Goal: Task Accomplishment & Management: Complete application form

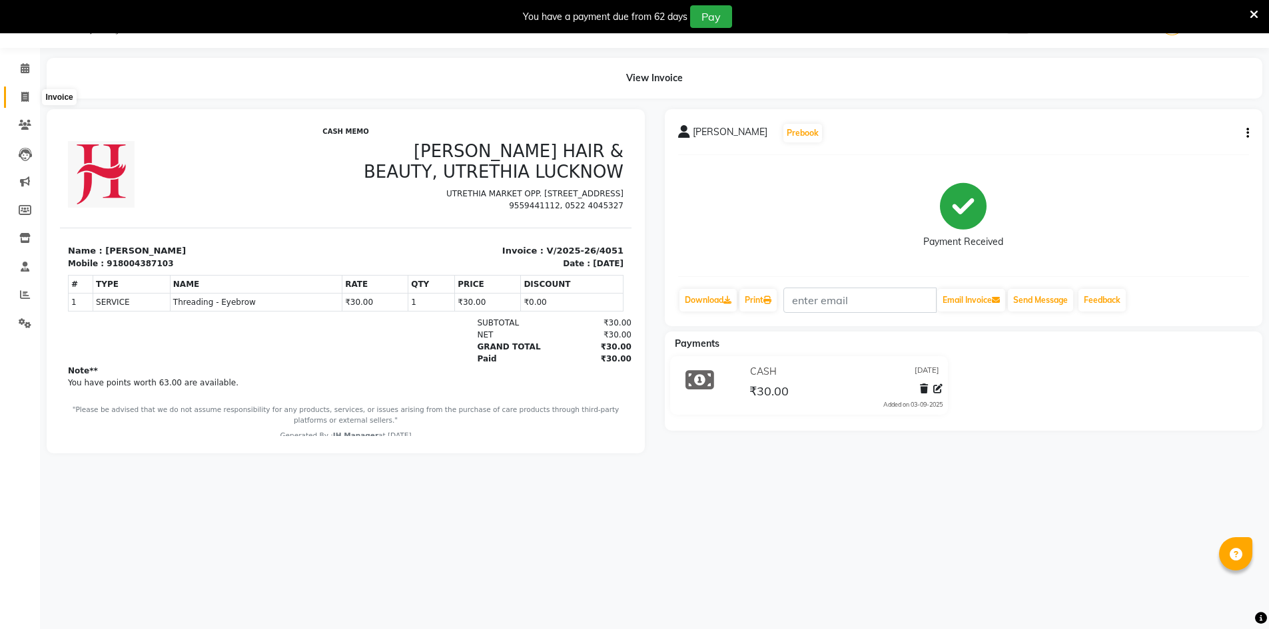
click at [21, 92] on icon at bounding box center [24, 97] width 7 height 10
select select "service"
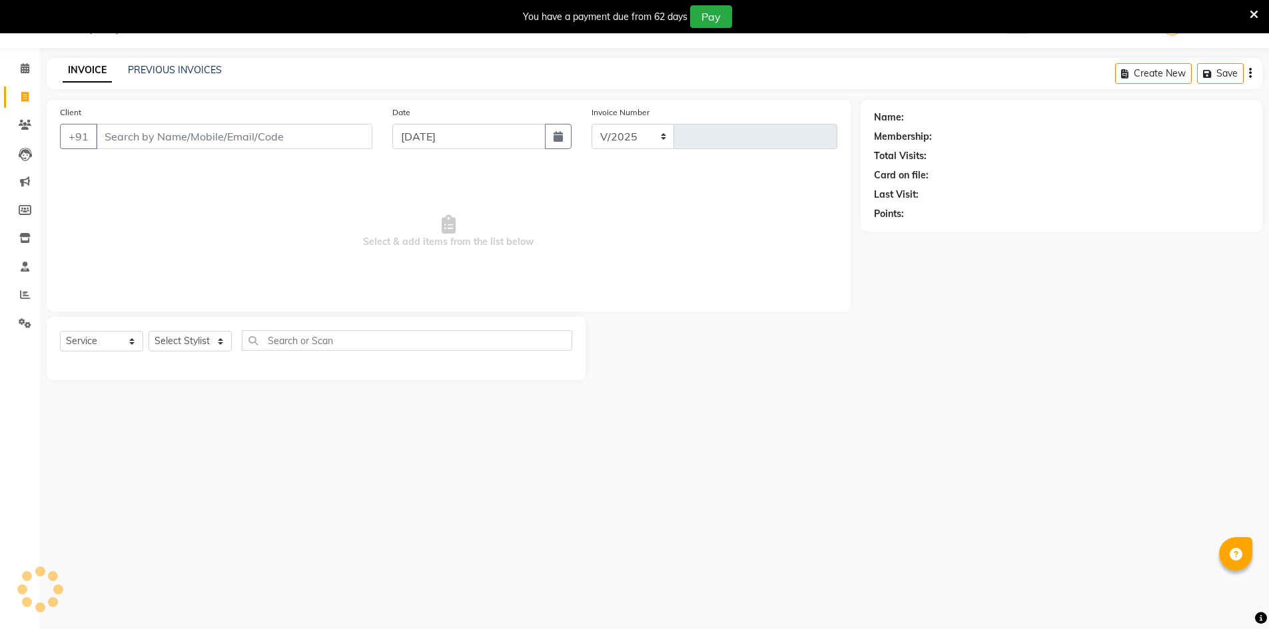
select select "640"
type input "4052"
click at [200, 144] on input "Client" at bounding box center [234, 136] width 276 height 25
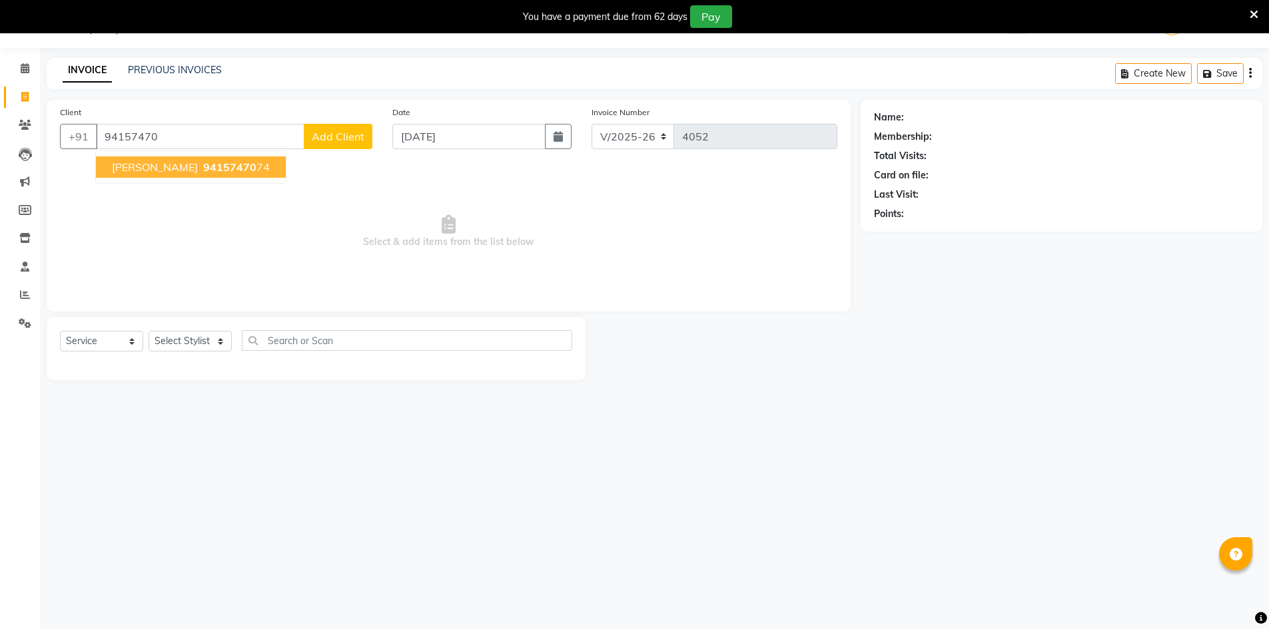
drag, startPoint x: 164, startPoint y: 175, endPoint x: 170, endPoint y: 187, distance: 13.4
click at [163, 176] on button "[PERSON_NAME] 94157470 74" at bounding box center [191, 166] width 190 height 21
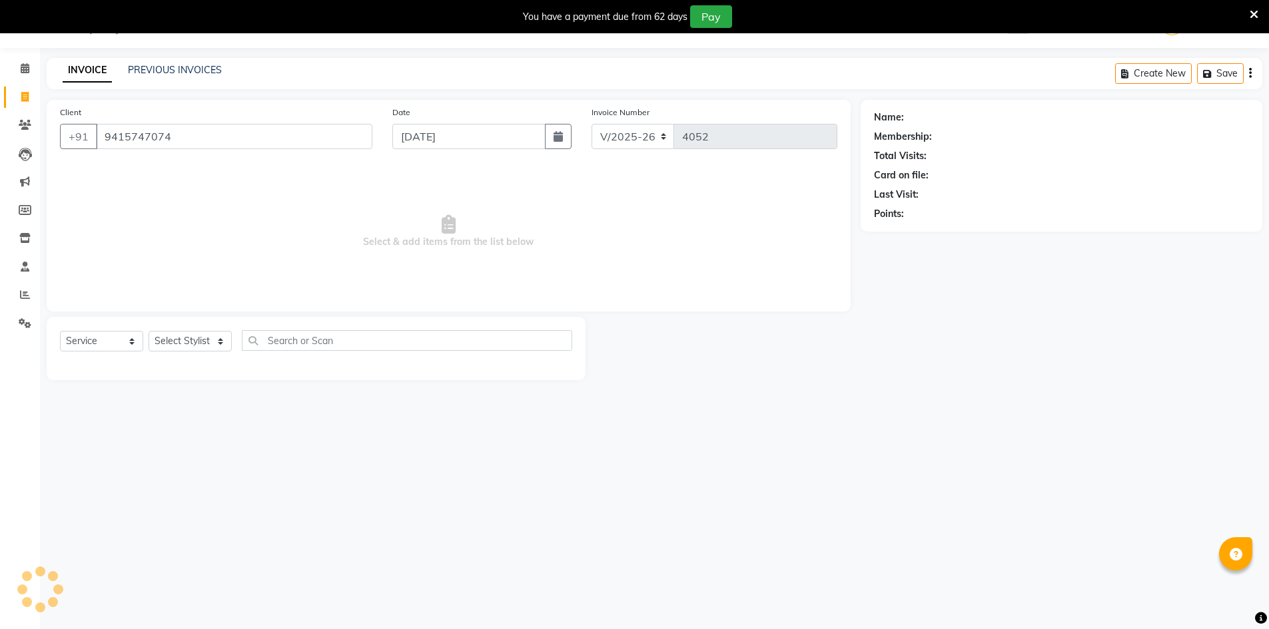
type input "9415747074"
select select "1: Object"
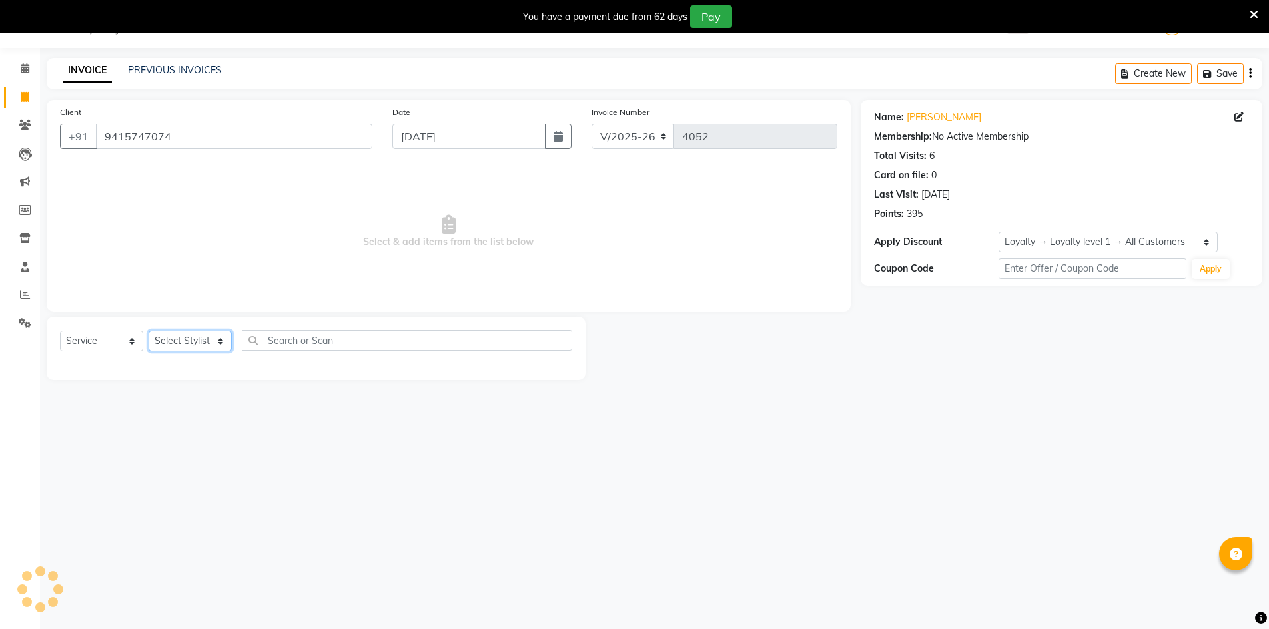
click at [201, 336] on select "Select Stylist ADNAN ADVANCE ANJALI ANNU B-WAX [PERSON_NAME] JH Manager MEMBERS…" at bounding box center [190, 341] width 83 height 21
select select "48593"
click at [149, 331] on select "Select Stylist ADNAN ADVANCE ANJALI ANNU B-WAX [PERSON_NAME] JH Manager MEMBERS…" at bounding box center [190, 341] width 83 height 21
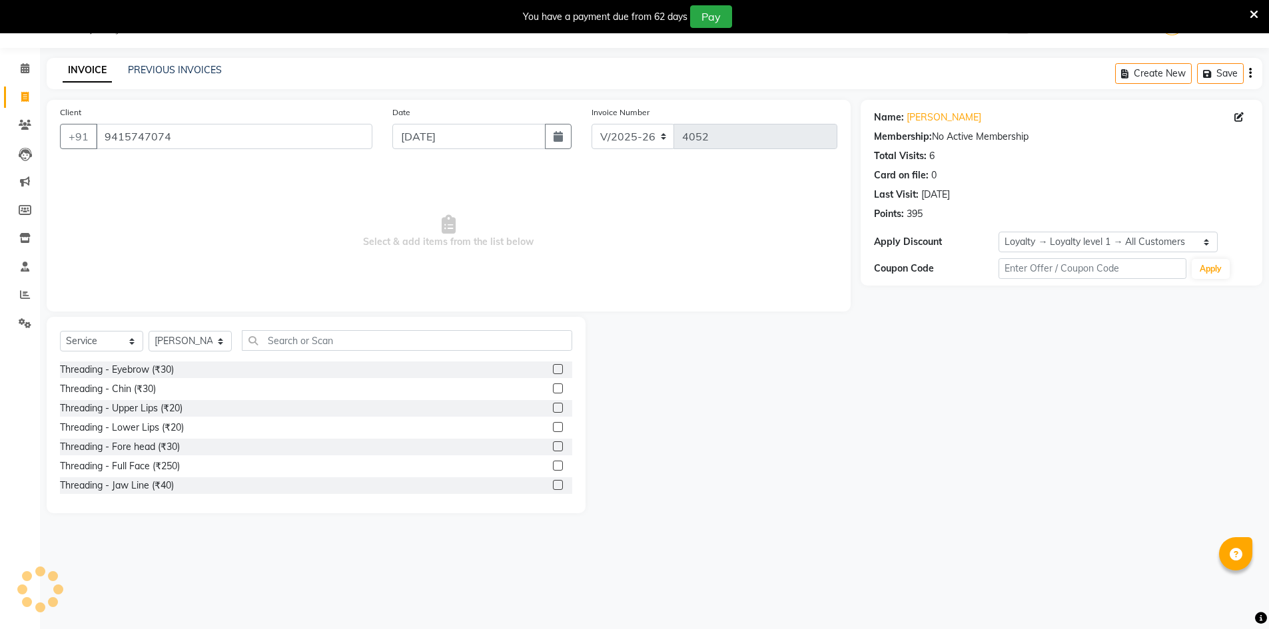
click at [316, 324] on div "Select Service Product Membership Package Voucher Prepaid Gift Card Select Styl…" at bounding box center [316, 415] width 539 height 196
click at [319, 340] on input "text" at bounding box center [407, 340] width 330 height 21
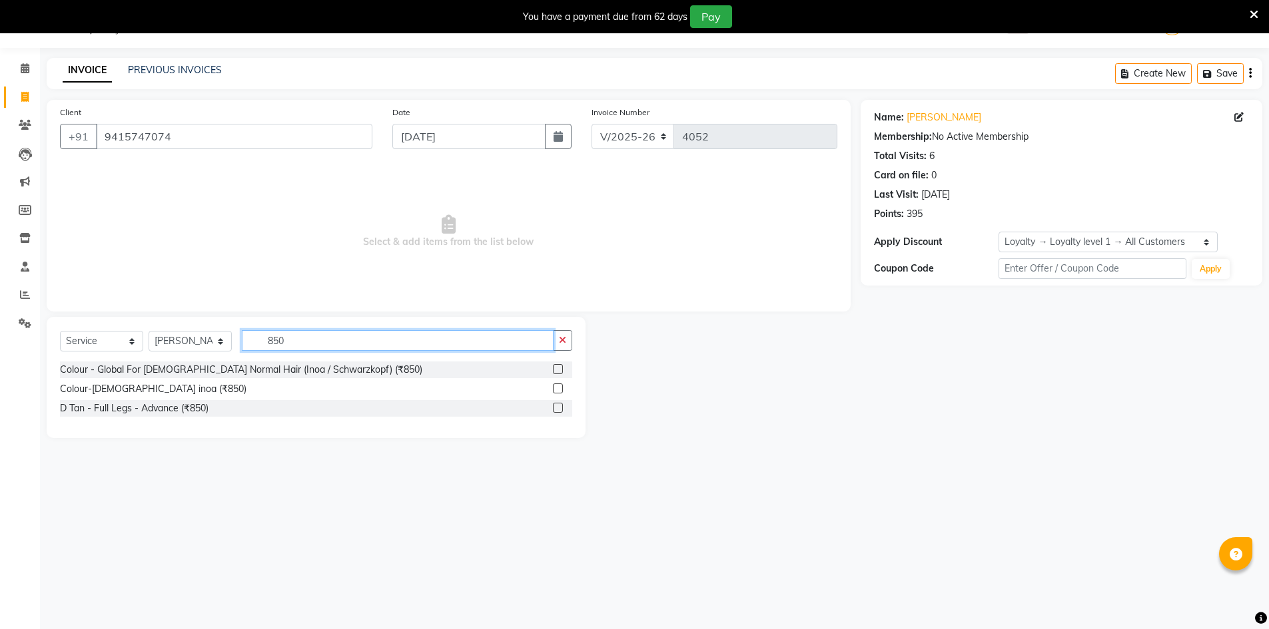
type input "850"
click at [554, 368] on label at bounding box center [558, 369] width 10 height 10
click at [554, 368] on input "checkbox" at bounding box center [557, 370] width 9 height 9
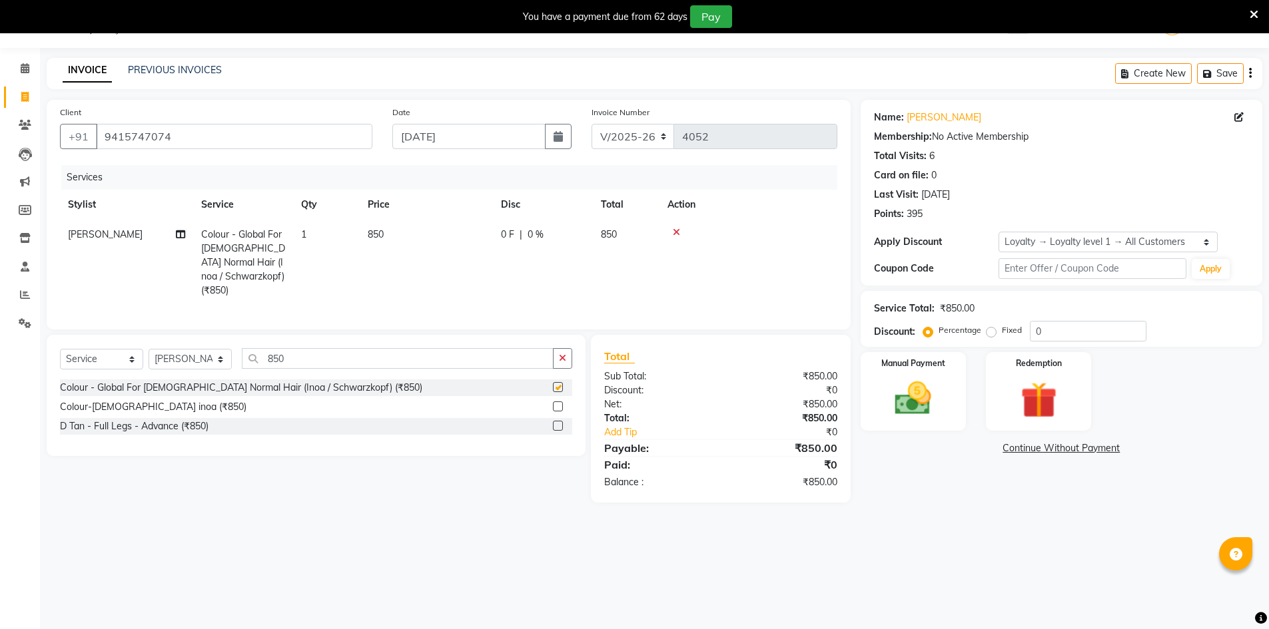
click at [557, 339] on div "Select Service Product Membership Package Voucher Prepaid Gift Card Select Styl…" at bounding box center [316, 395] width 539 height 121
checkbox input "false"
click at [560, 357] on icon "button" at bounding box center [562, 358] width 7 height 9
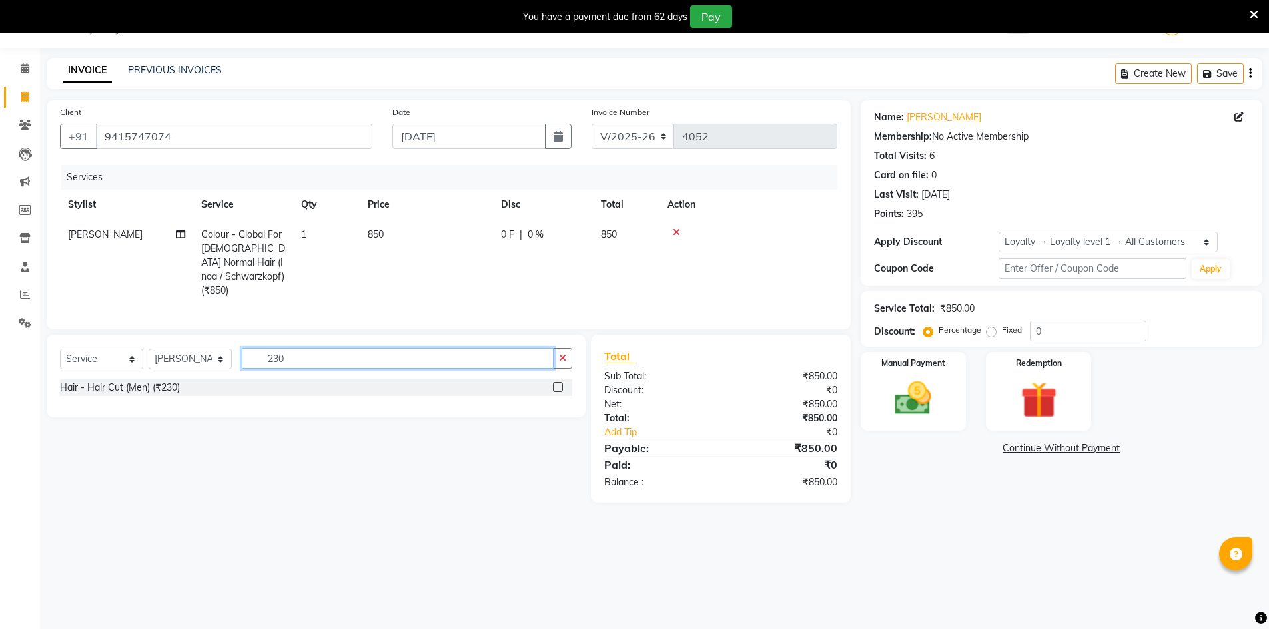
type input "230"
click at [561, 382] on label at bounding box center [558, 387] width 10 height 10
click at [561, 384] on input "checkbox" at bounding box center [557, 388] width 9 height 9
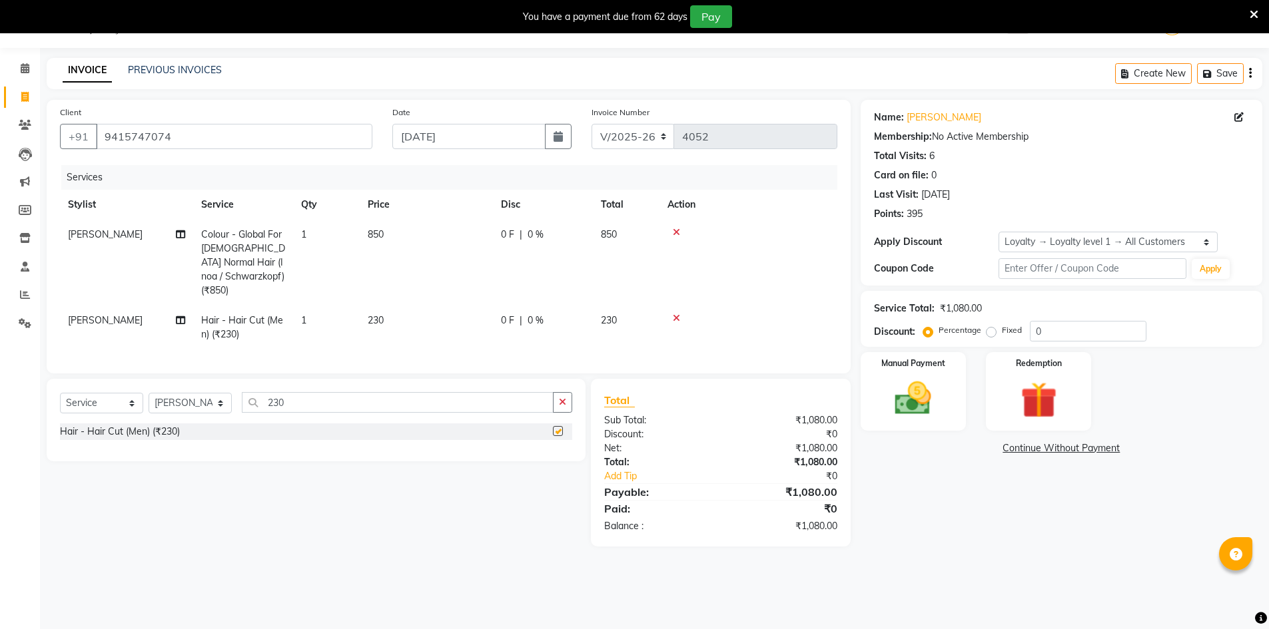
click at [565, 362] on div "Client [PHONE_NUMBER] Date [DATE] Invoice Number V/2025 V/[PHONE_NUMBER] Servic…" at bounding box center [449, 237] width 804 height 274
checkbox input "false"
click at [564, 400] on icon "button" at bounding box center [562, 402] width 7 height 9
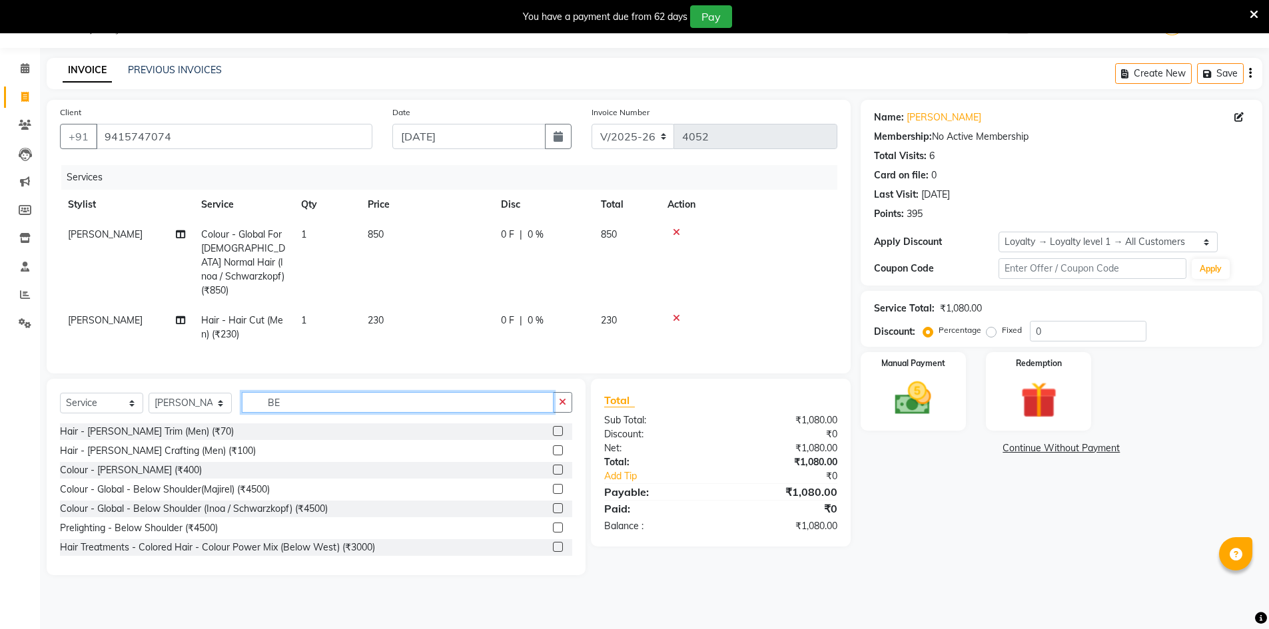
type input "BE"
click at [553, 429] on label at bounding box center [558, 431] width 10 height 10
click at [553, 429] on input "checkbox" at bounding box center [557, 432] width 9 height 9
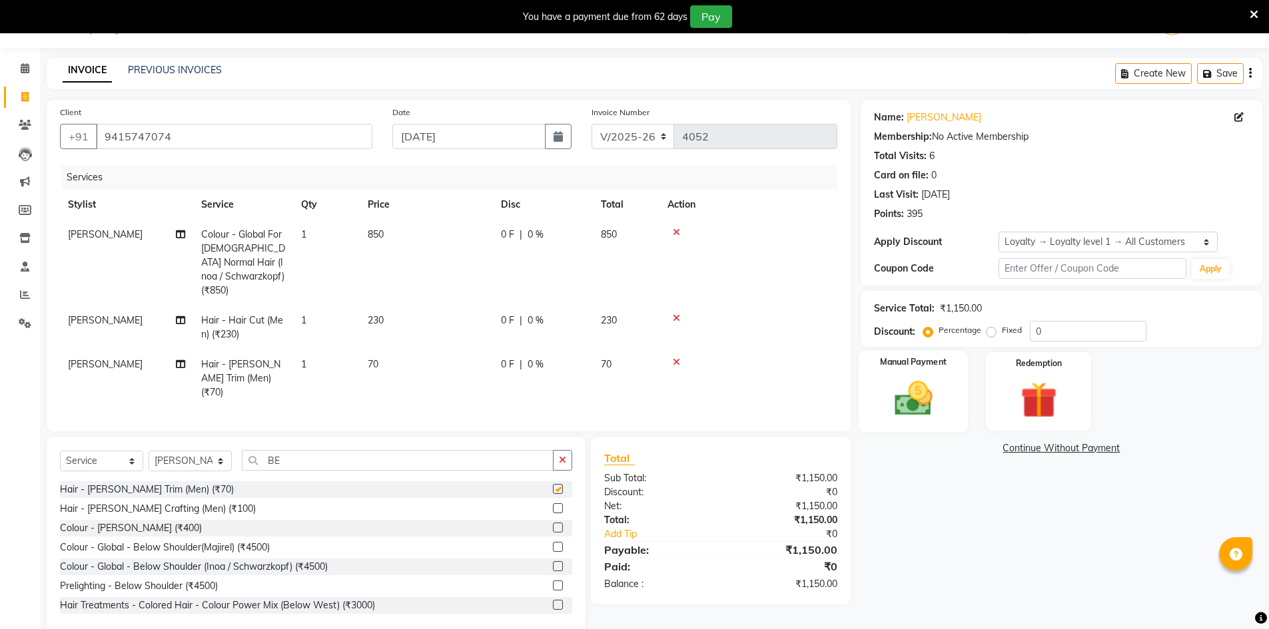
checkbox input "false"
click at [898, 407] on img at bounding box center [912, 398] width 61 height 43
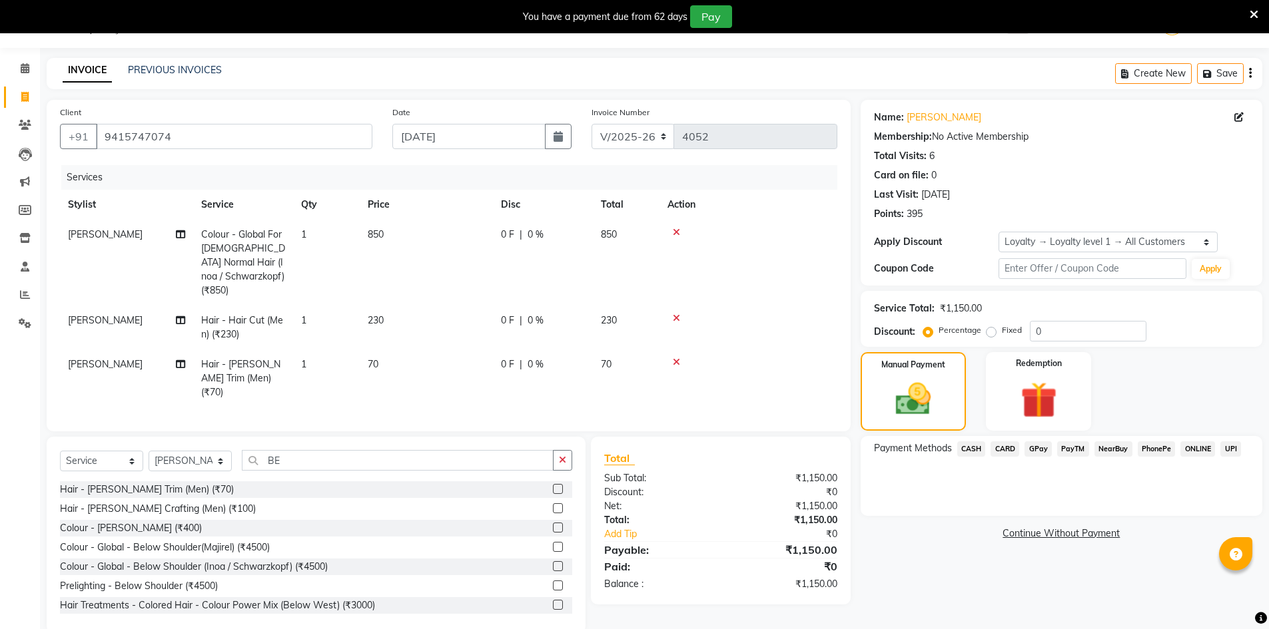
click at [1032, 446] on span "GPay" at bounding box center [1037, 449] width 27 height 15
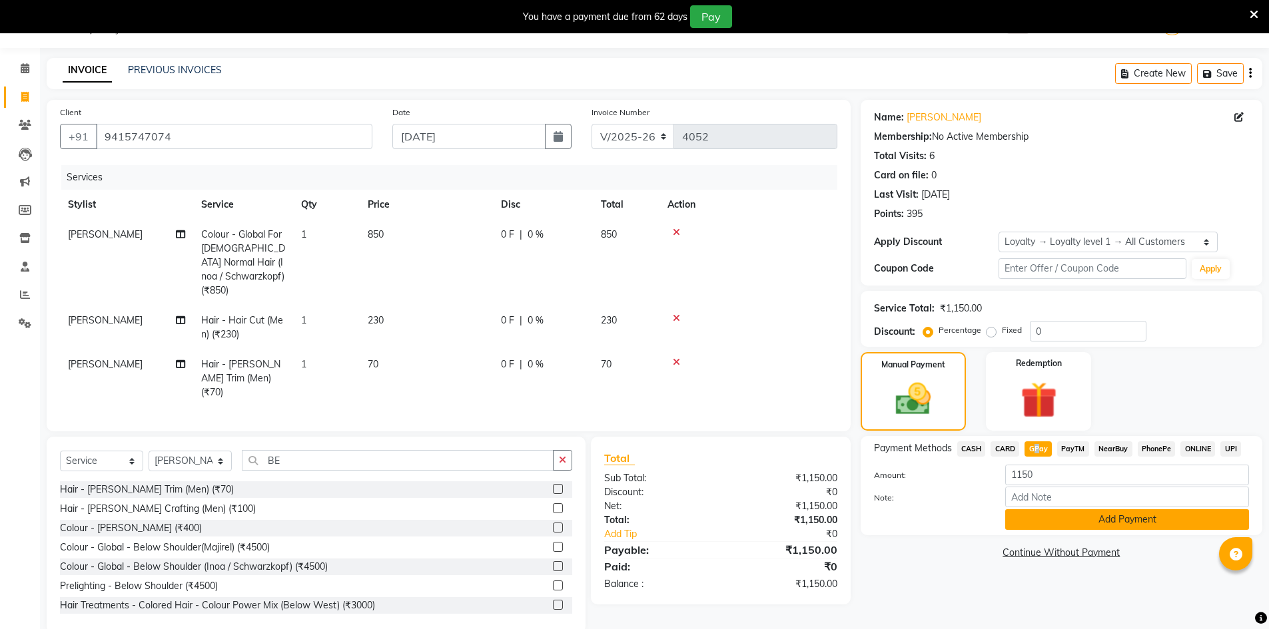
click at [1209, 525] on button "Add Payment" at bounding box center [1127, 519] width 244 height 21
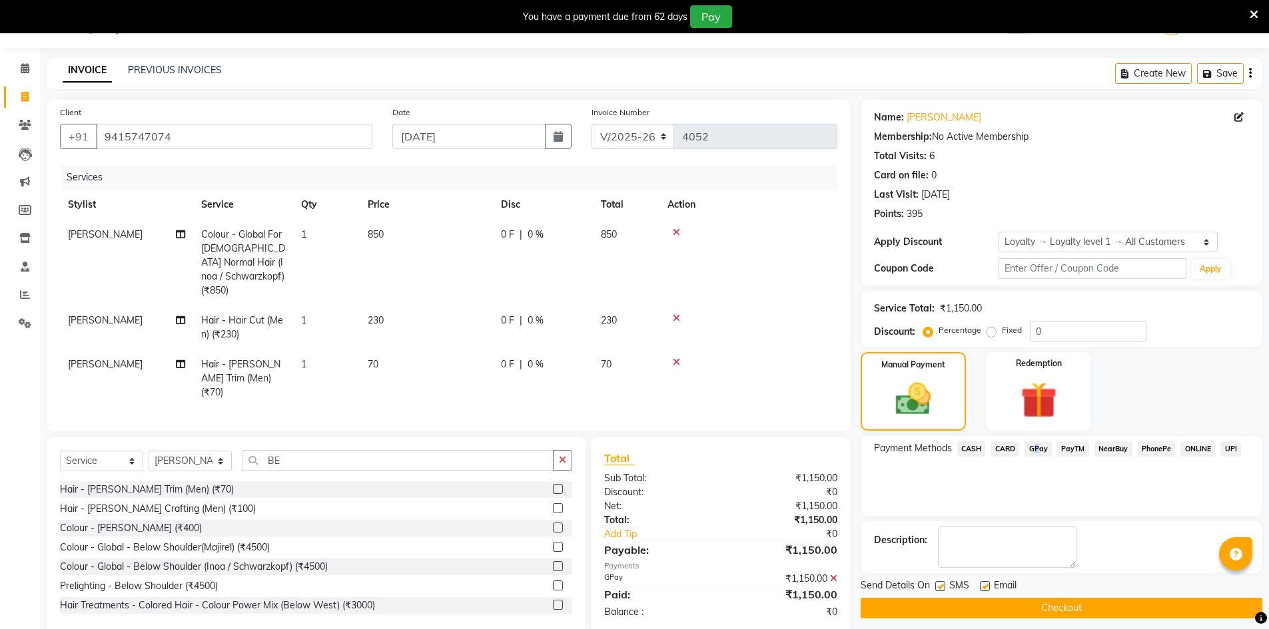
click at [1191, 602] on button "Checkout" at bounding box center [1061, 608] width 402 height 21
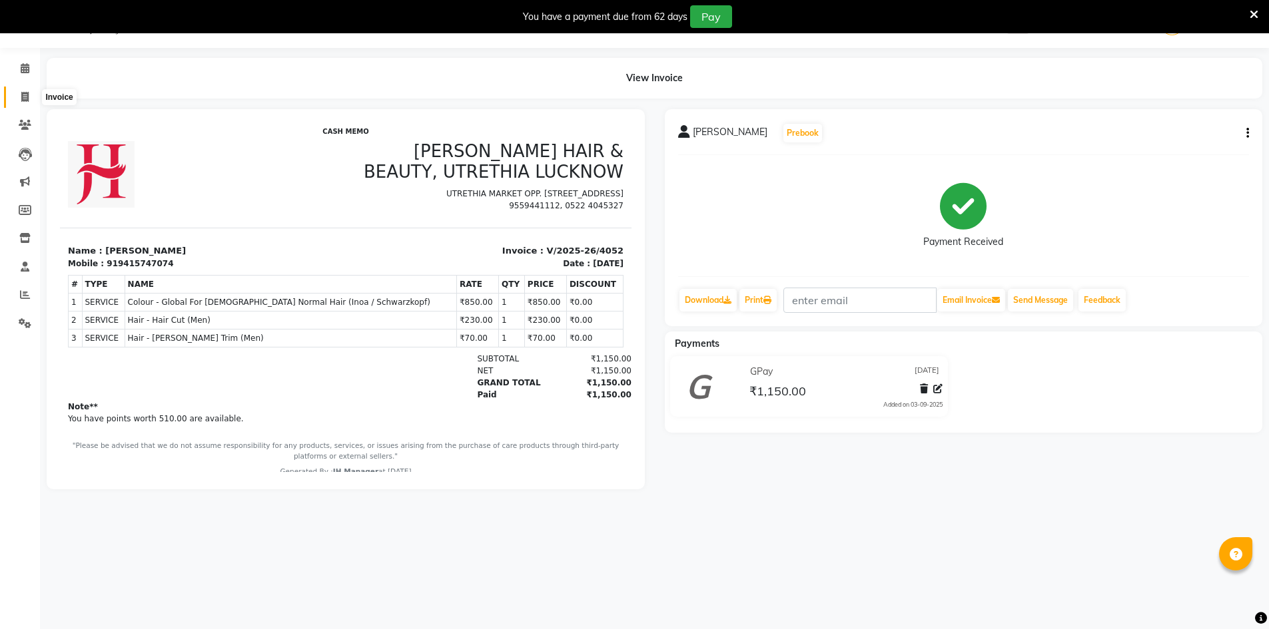
click at [25, 101] on icon at bounding box center [24, 97] width 7 height 10
select select "service"
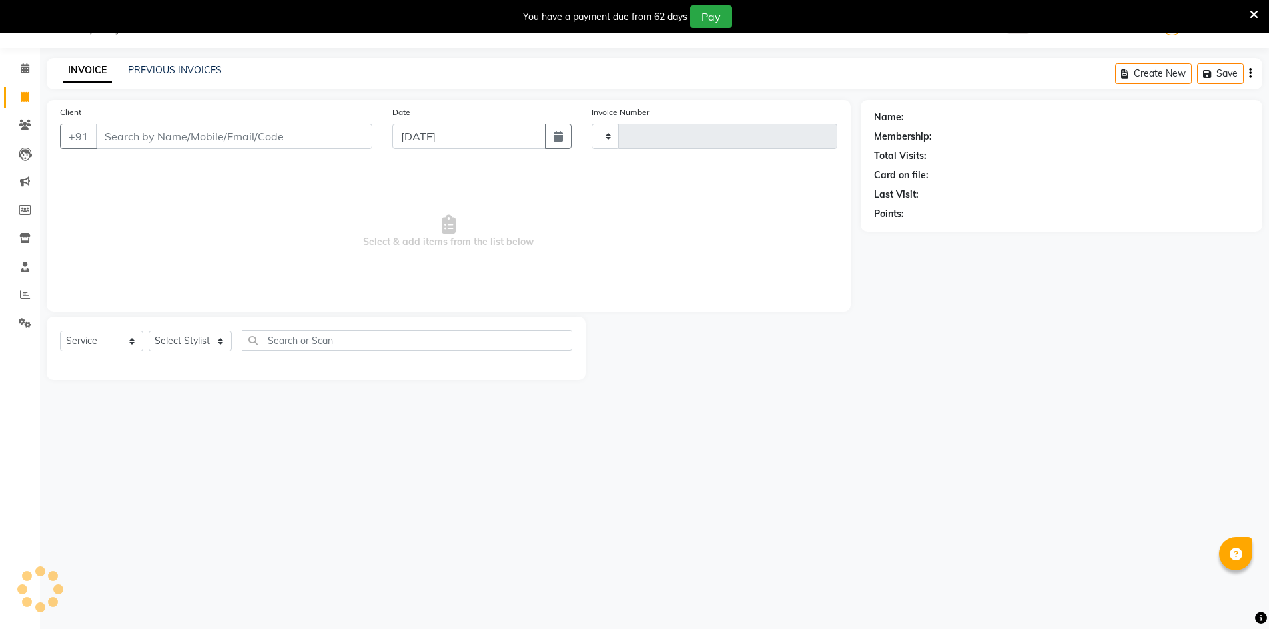
type input "4053"
select select "640"
click at [196, 349] on select "Select Stylist" at bounding box center [190, 341] width 83 height 21
click at [201, 338] on select "Select Stylist" at bounding box center [190, 341] width 83 height 21
click at [203, 333] on select "Select Stylist ADNAN ADVANCE ANJALI ANNU B-WAX [PERSON_NAME] JH Manager MEMBERS…" at bounding box center [190, 341] width 83 height 21
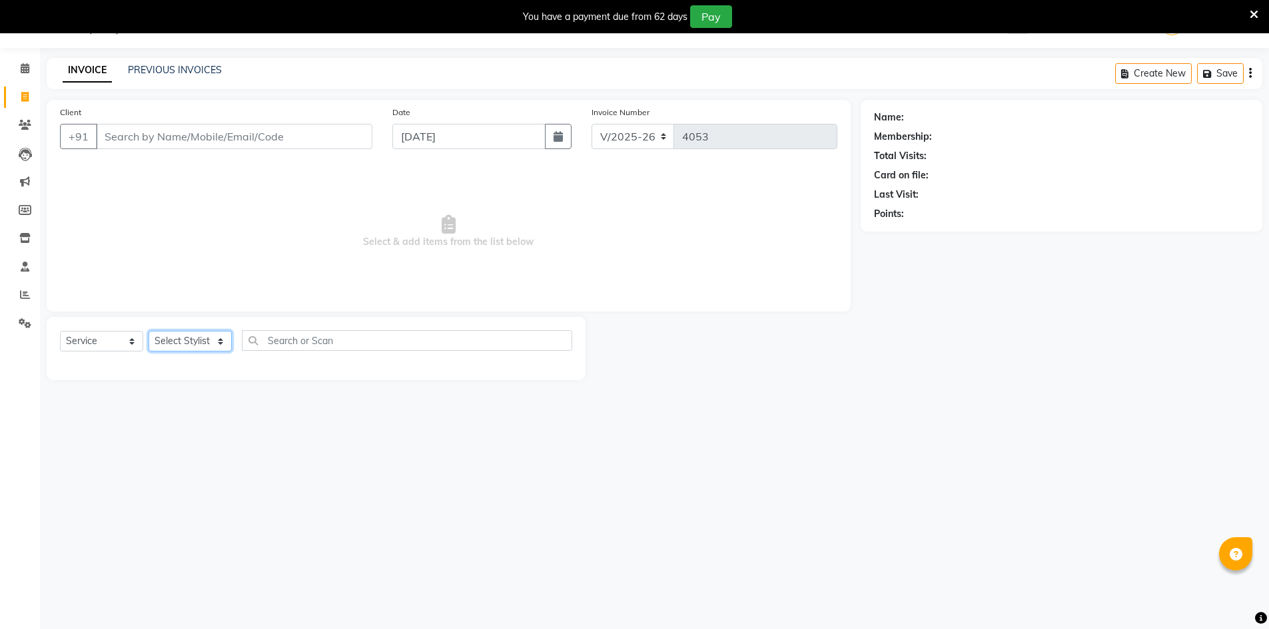
select select "9210"
click at [149, 331] on select "Select Stylist ADNAN ADVANCE ANJALI ANNU B-WAX [PERSON_NAME] JH Manager MEMBERS…" at bounding box center [190, 341] width 83 height 21
click at [320, 346] on input "text" at bounding box center [407, 340] width 330 height 21
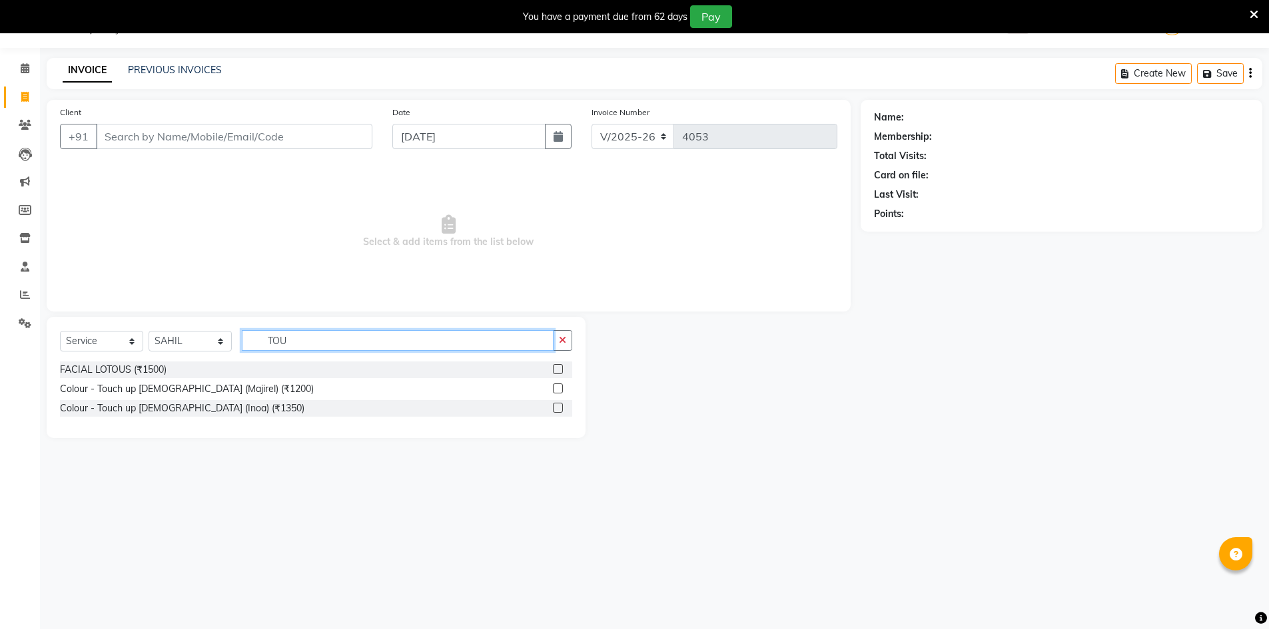
type input "TOU"
click at [558, 388] on label at bounding box center [558, 389] width 10 height 10
click at [558, 388] on input "checkbox" at bounding box center [557, 389] width 9 height 9
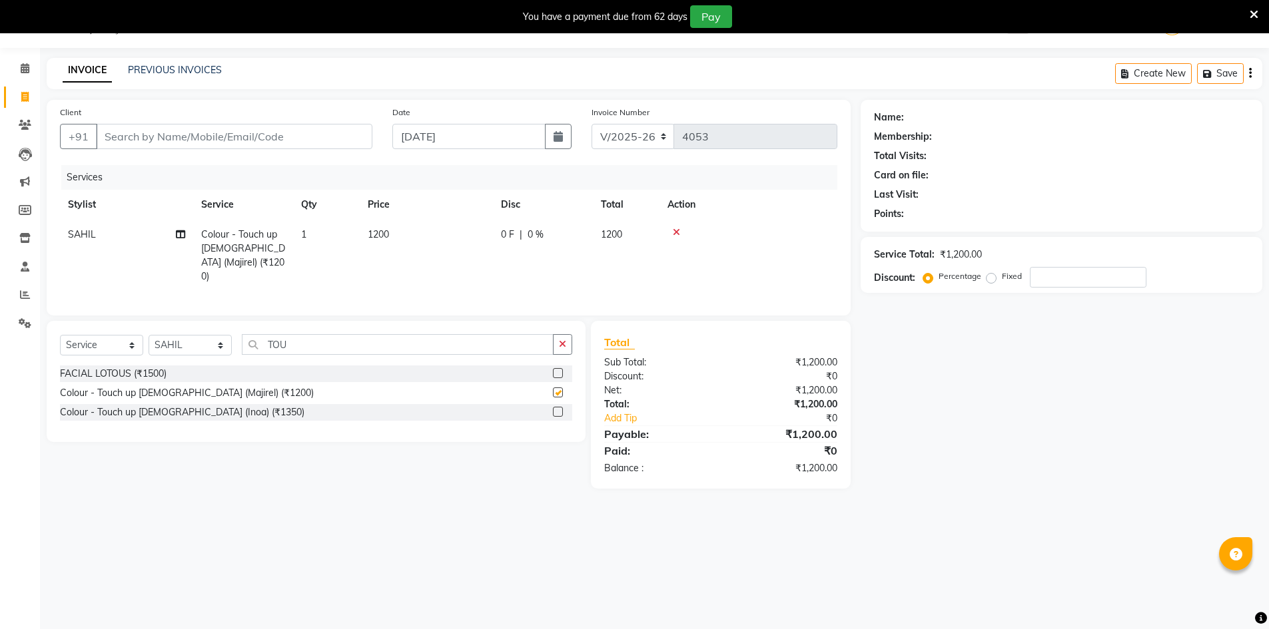
checkbox input "false"
click at [570, 345] on button "button" at bounding box center [562, 344] width 19 height 21
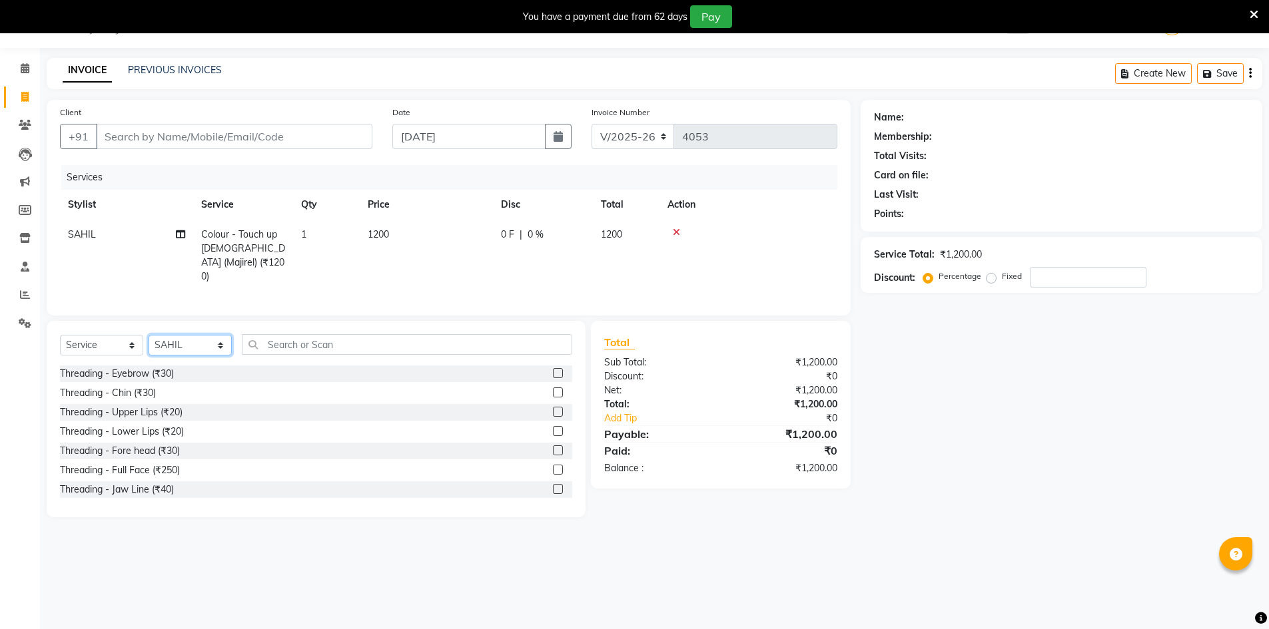
click at [188, 338] on select "Select Stylist ADNAN ADVANCE ANJALI ANNU B-WAX [PERSON_NAME] JH Manager MEMBERS…" at bounding box center [190, 345] width 83 height 21
select select "32626"
click at [149, 335] on select "Select Stylist ADNAN ADVANCE ANJALI ANNU B-WAX [PERSON_NAME] JH Manager MEMBERS…" at bounding box center [190, 345] width 83 height 21
click at [553, 368] on label at bounding box center [558, 373] width 10 height 10
click at [553, 370] on input "checkbox" at bounding box center [557, 374] width 9 height 9
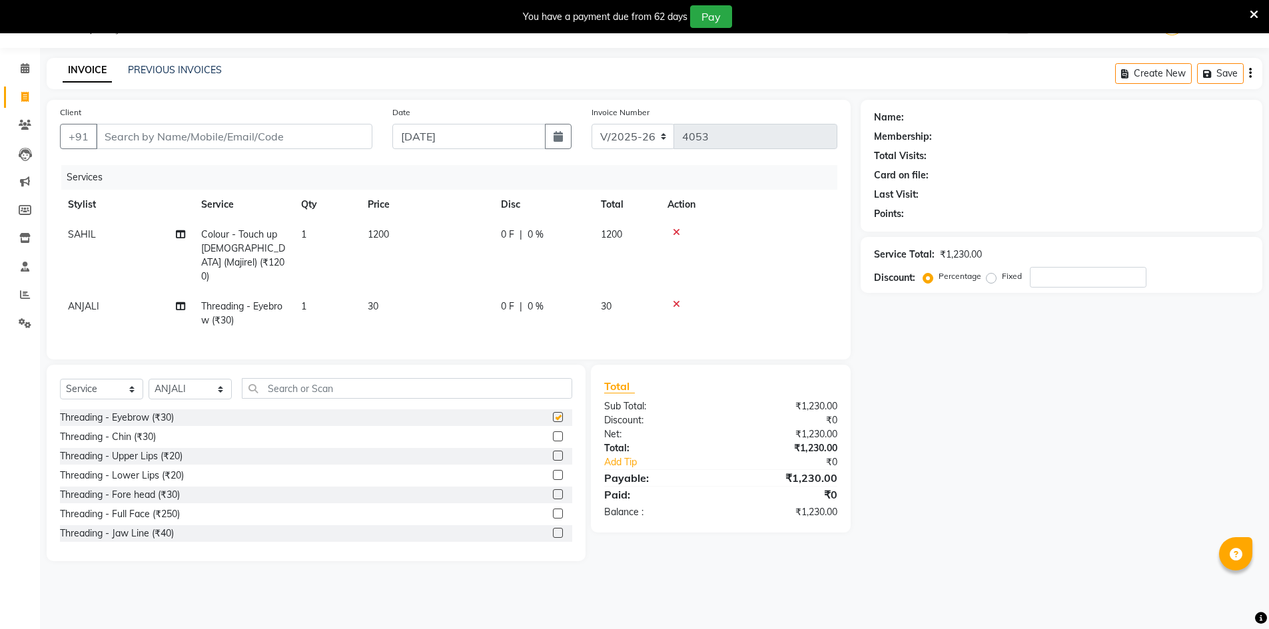
checkbox input "false"
click at [553, 454] on label at bounding box center [558, 456] width 10 height 10
click at [553, 454] on input "checkbox" at bounding box center [557, 456] width 9 height 9
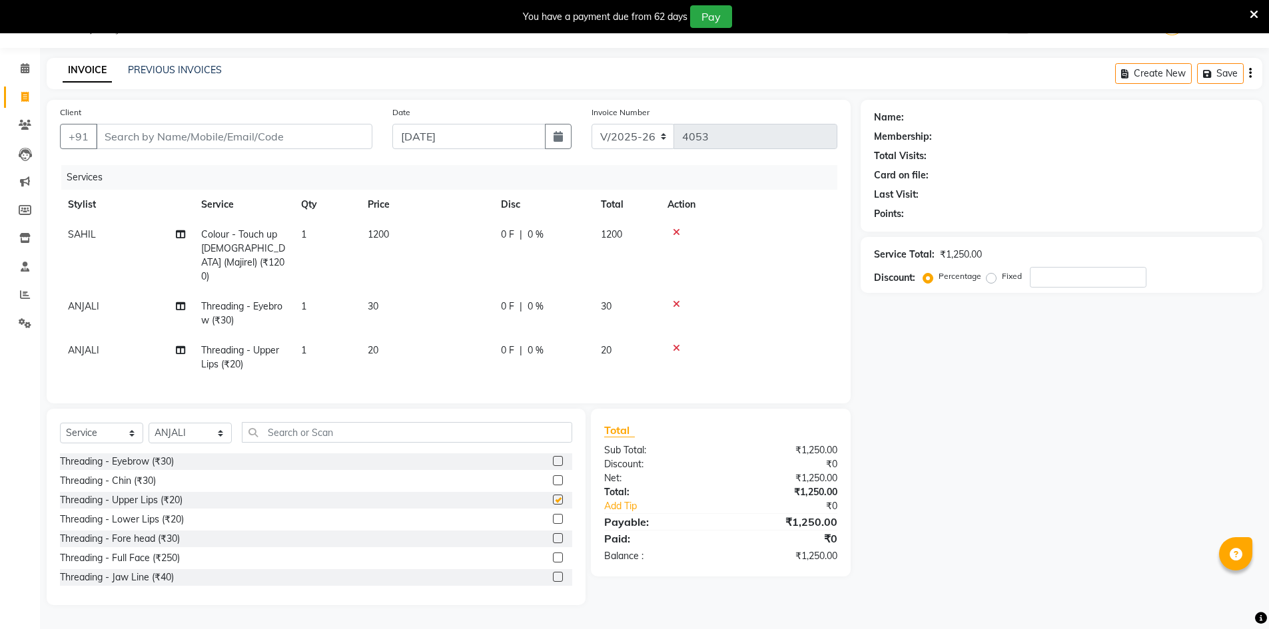
checkbox input "false"
click at [188, 422] on div "Select Service Product Membership Package Voucher Prepaid Gift Card Select Styl…" at bounding box center [316, 437] width 512 height 31
click at [188, 426] on select "Select Stylist ADNAN ADVANCE ANJALI ANNU B-WAX [PERSON_NAME] JH Manager MEMBERS…" at bounding box center [190, 433] width 83 height 21
select select "9210"
click at [149, 423] on select "Select Stylist ADNAN ADVANCE ANJALI ANNU B-WAX [PERSON_NAME] JH Manager MEMBERS…" at bounding box center [190, 433] width 83 height 21
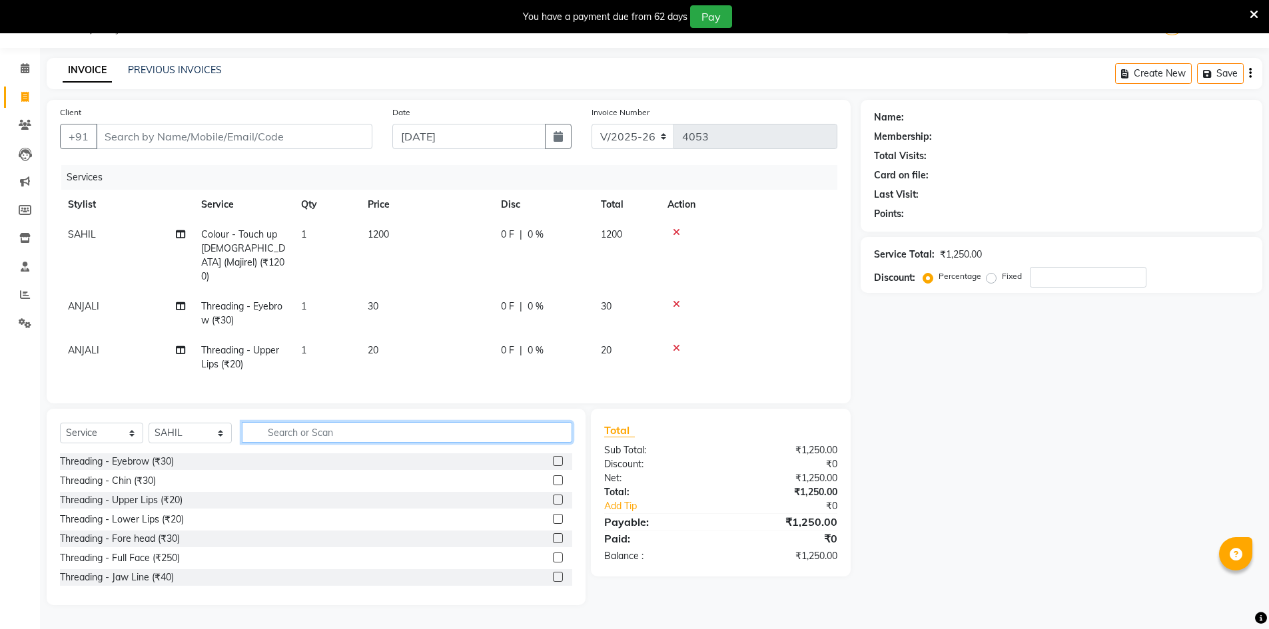
click at [305, 431] on input "text" at bounding box center [407, 432] width 330 height 21
type input "CUT"
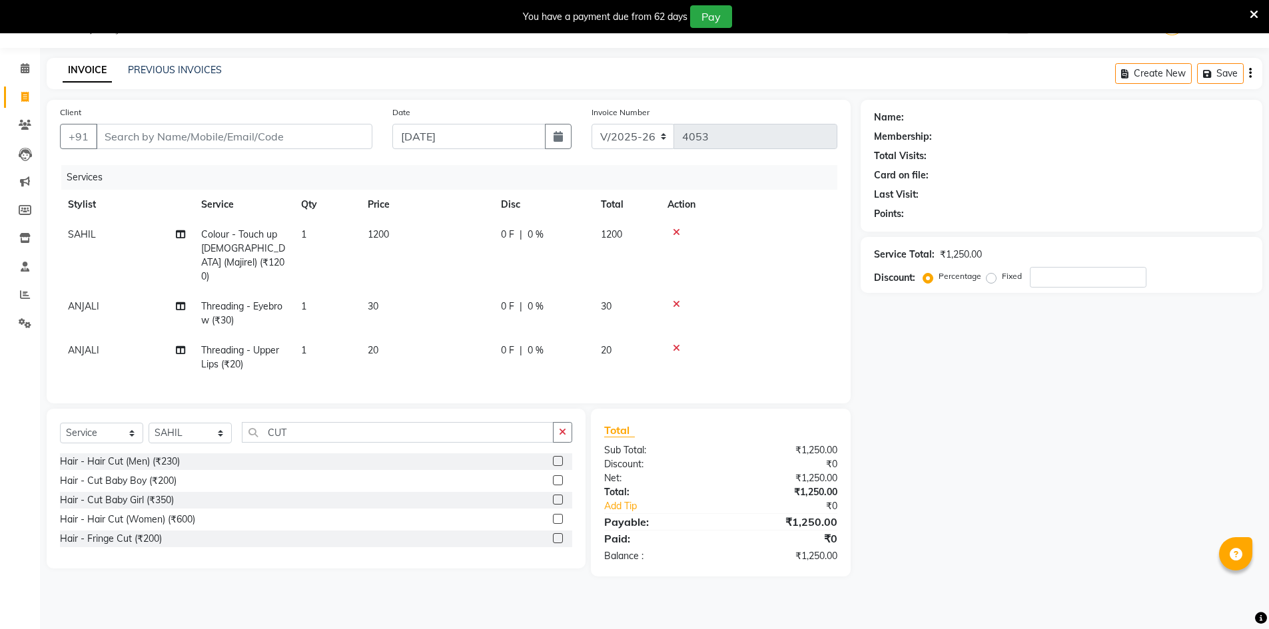
click at [558, 516] on label at bounding box center [558, 519] width 10 height 10
click at [558, 516] on input "checkbox" at bounding box center [557, 519] width 9 height 9
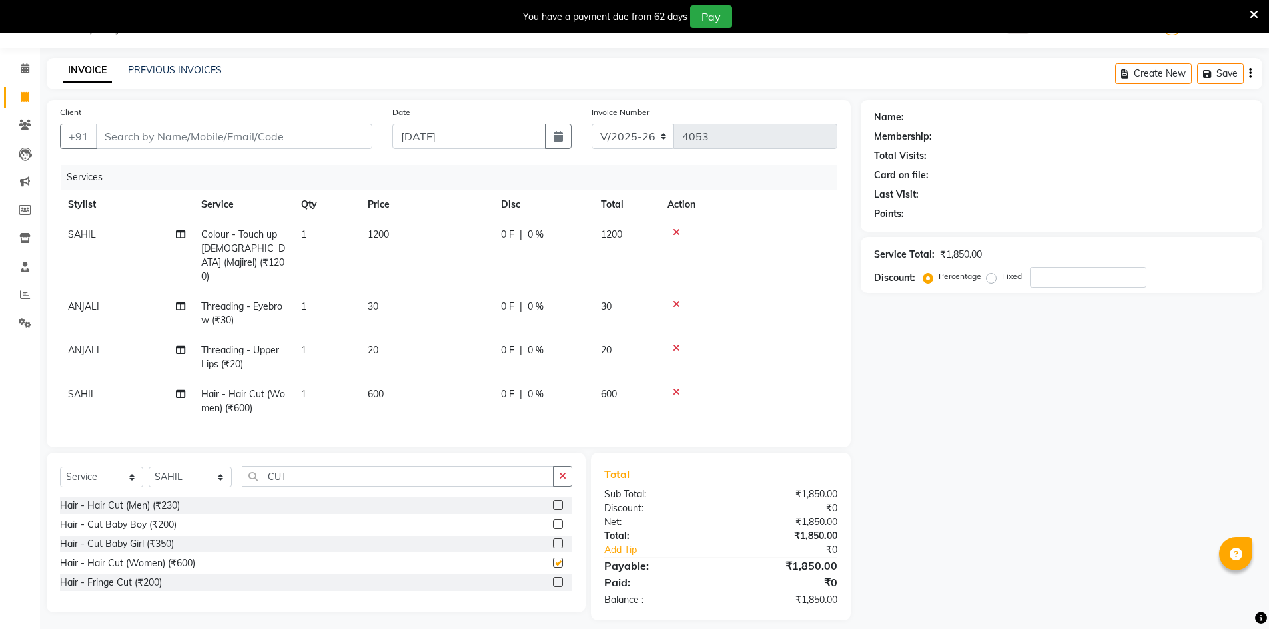
checkbox input "false"
click at [220, 143] on input "Client" at bounding box center [234, 136] width 276 height 25
type input "6"
type input "0"
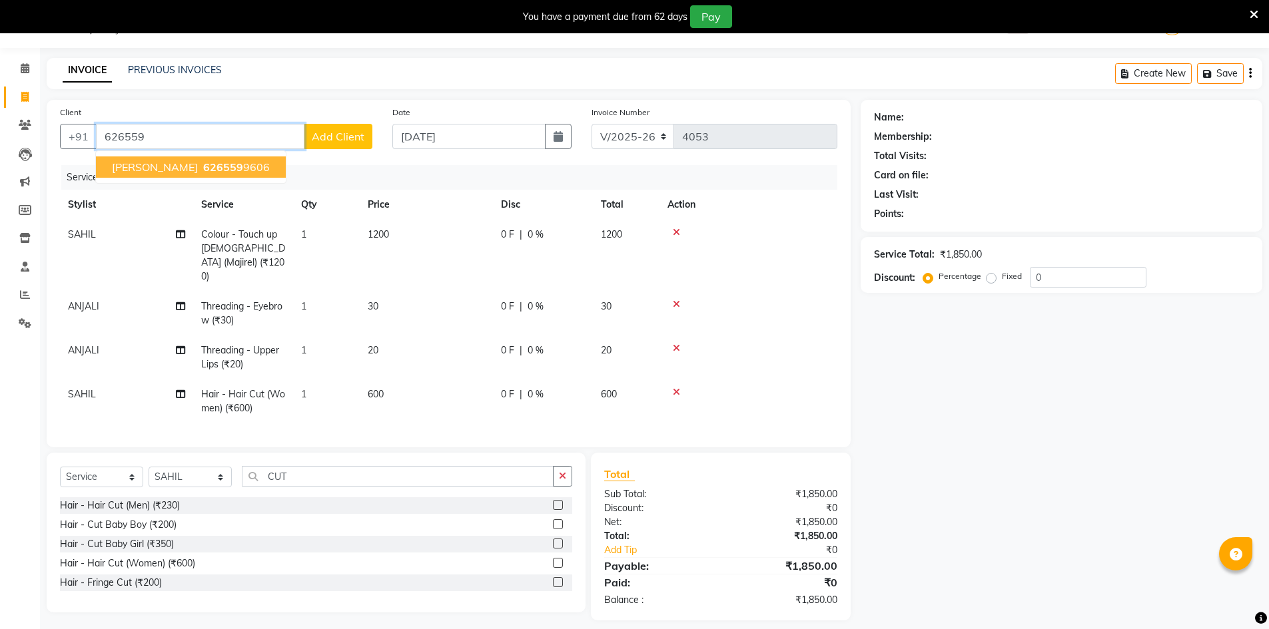
click at [203, 169] on span "626559" at bounding box center [223, 166] width 40 height 13
type input "6265599606"
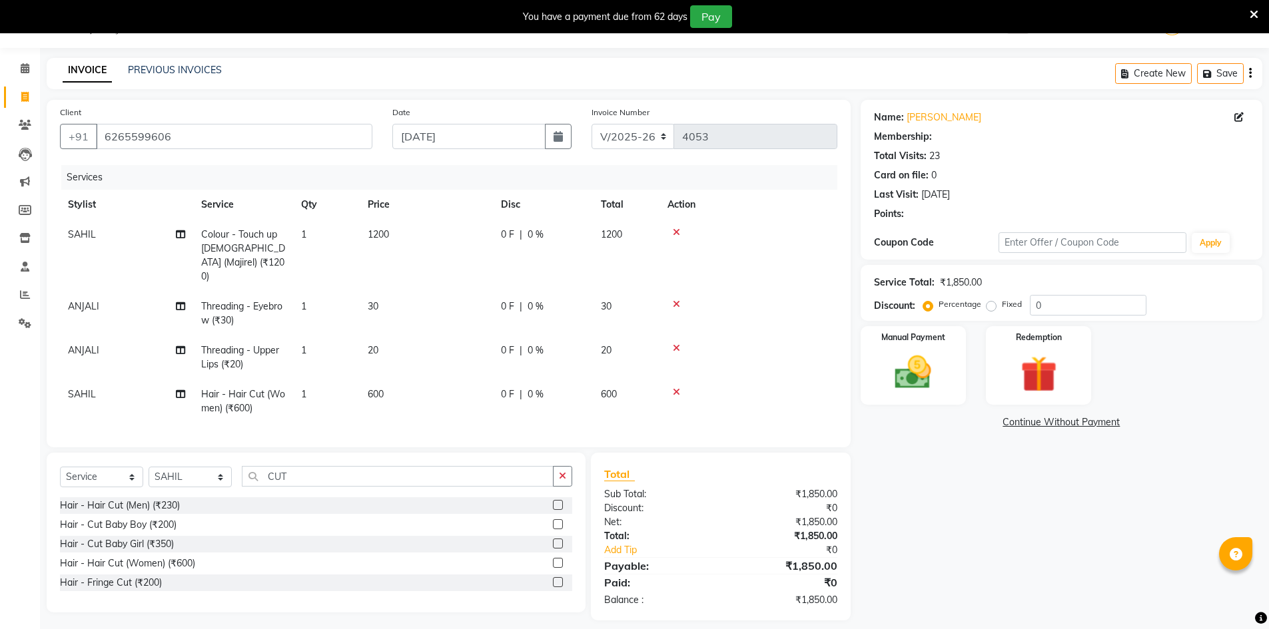
select select "2: Object"
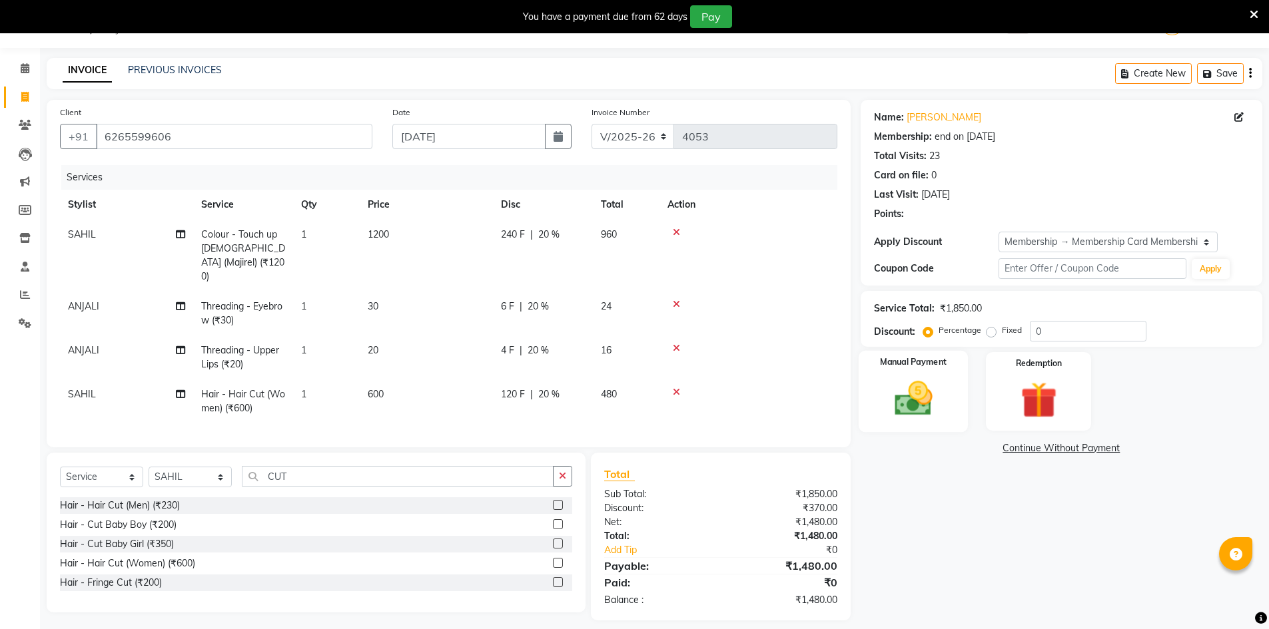
type input "20"
click at [892, 402] on img at bounding box center [912, 398] width 61 height 43
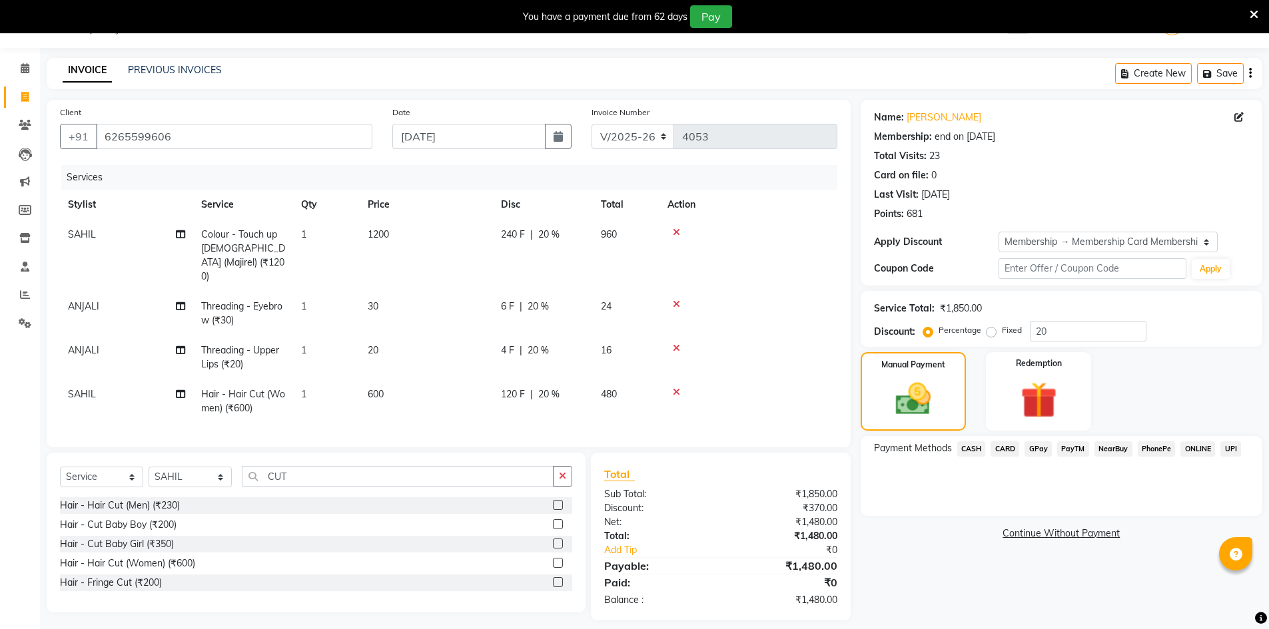
click at [1041, 449] on span "GPay" at bounding box center [1037, 449] width 27 height 15
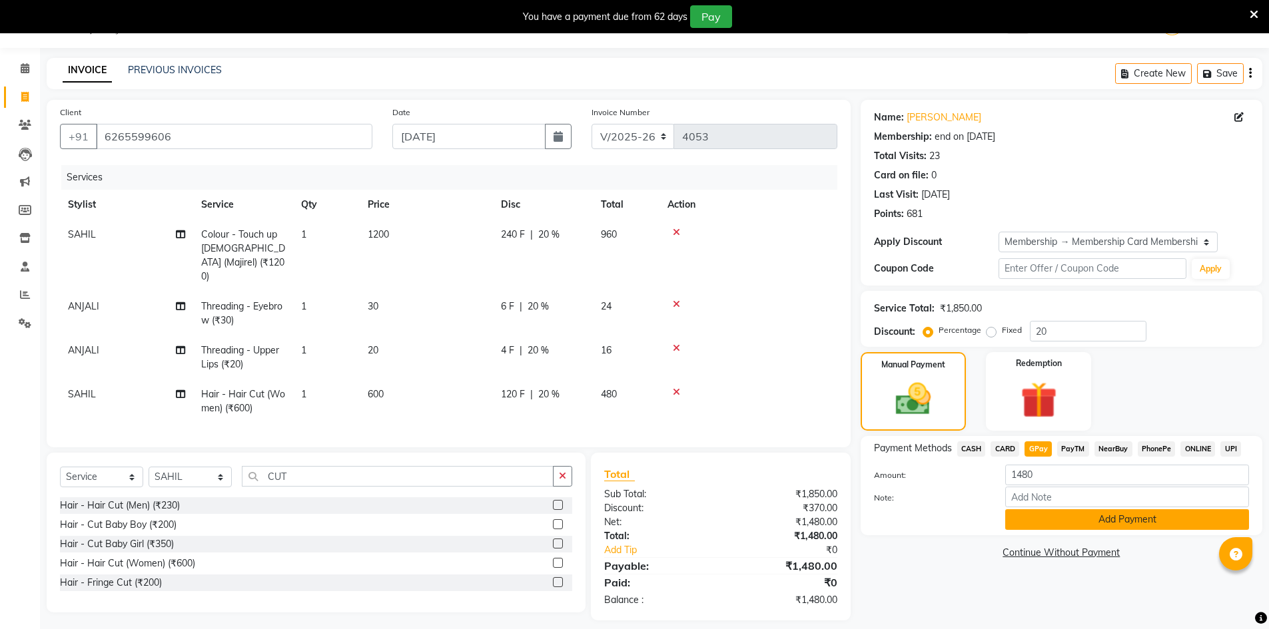
click at [1143, 520] on button "Add Payment" at bounding box center [1127, 519] width 244 height 21
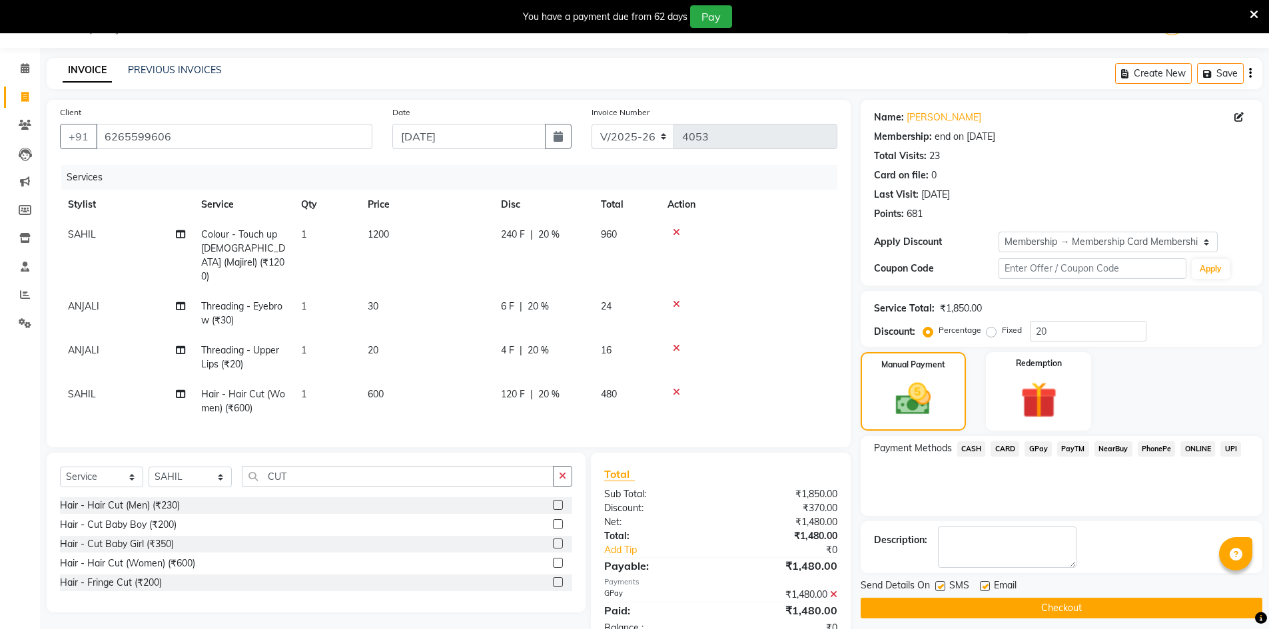
scroll to position [101, 0]
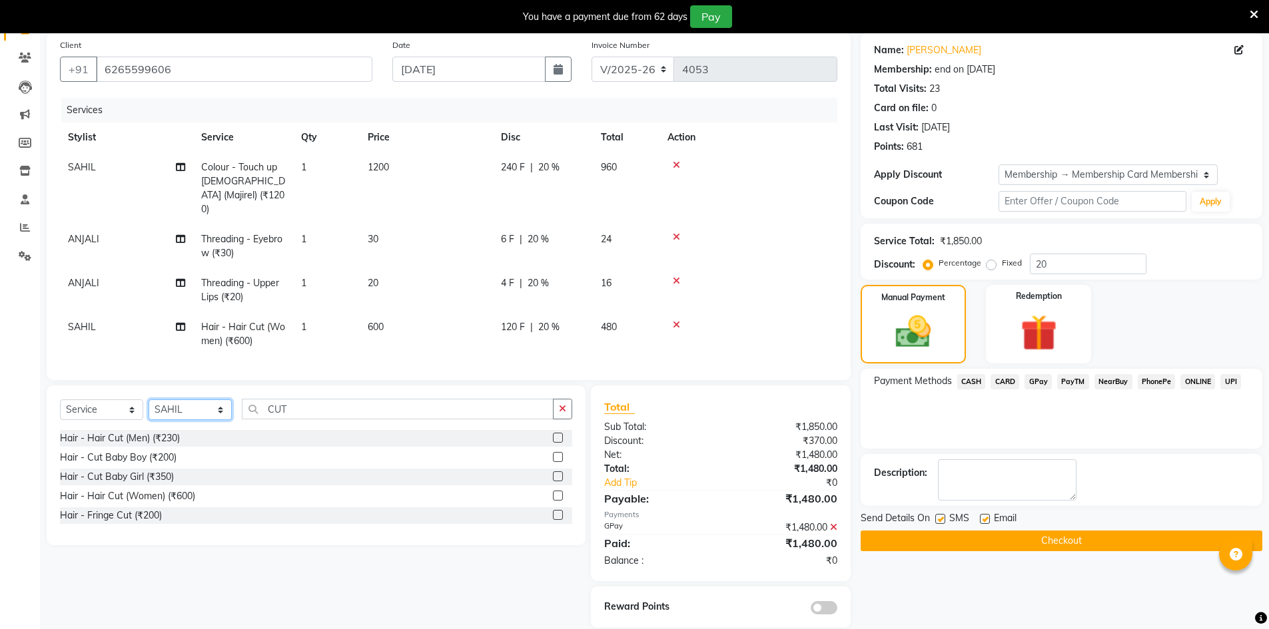
click at [153, 402] on select "Select Stylist ADNAN ADVANCE ANJALI ANNU B-WAX [PERSON_NAME] JH Manager MEMBERS…" at bounding box center [190, 410] width 83 height 21
select select "85504"
click at [149, 400] on select "Select Stylist ADNAN ADVANCE ANJALI ANNU B-WAX [PERSON_NAME] JH Manager MEMBERS…" at bounding box center [190, 410] width 83 height 21
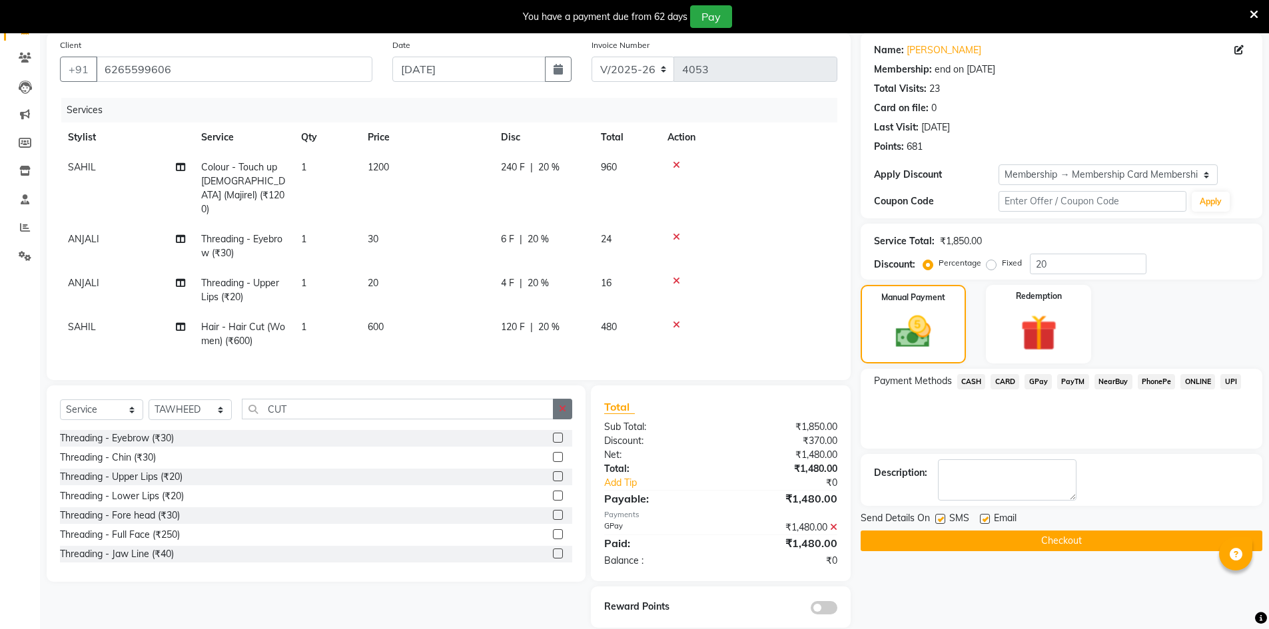
click at [560, 399] on button "button" at bounding box center [562, 409] width 19 height 21
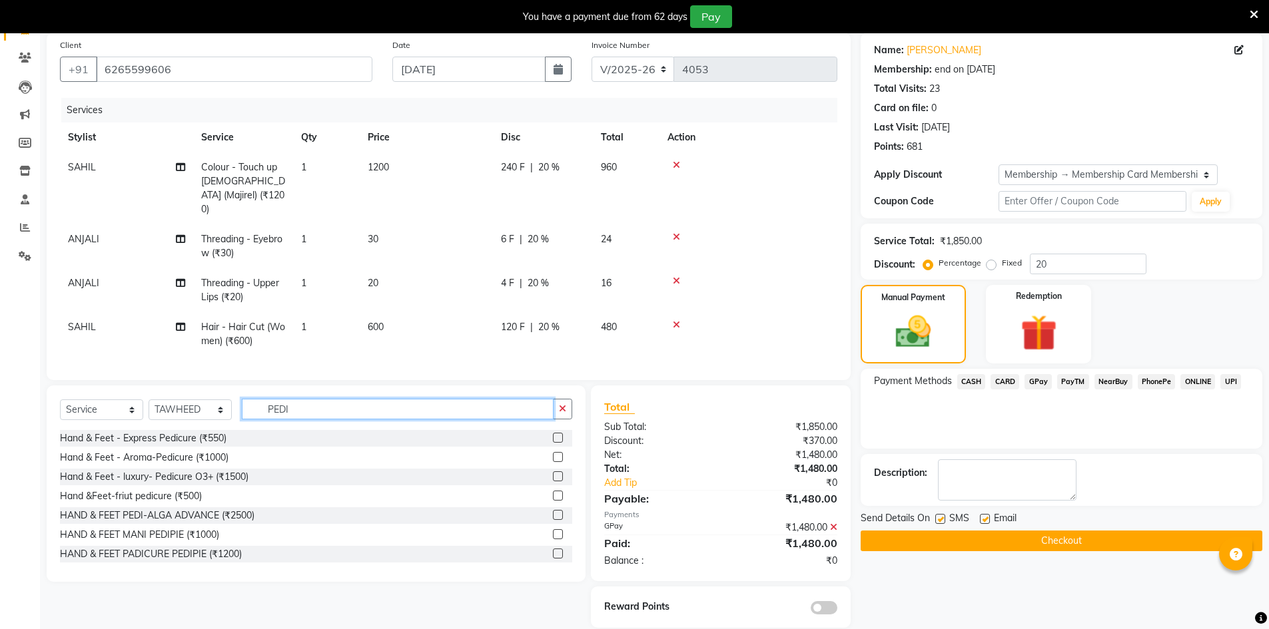
scroll to position [21, 0]
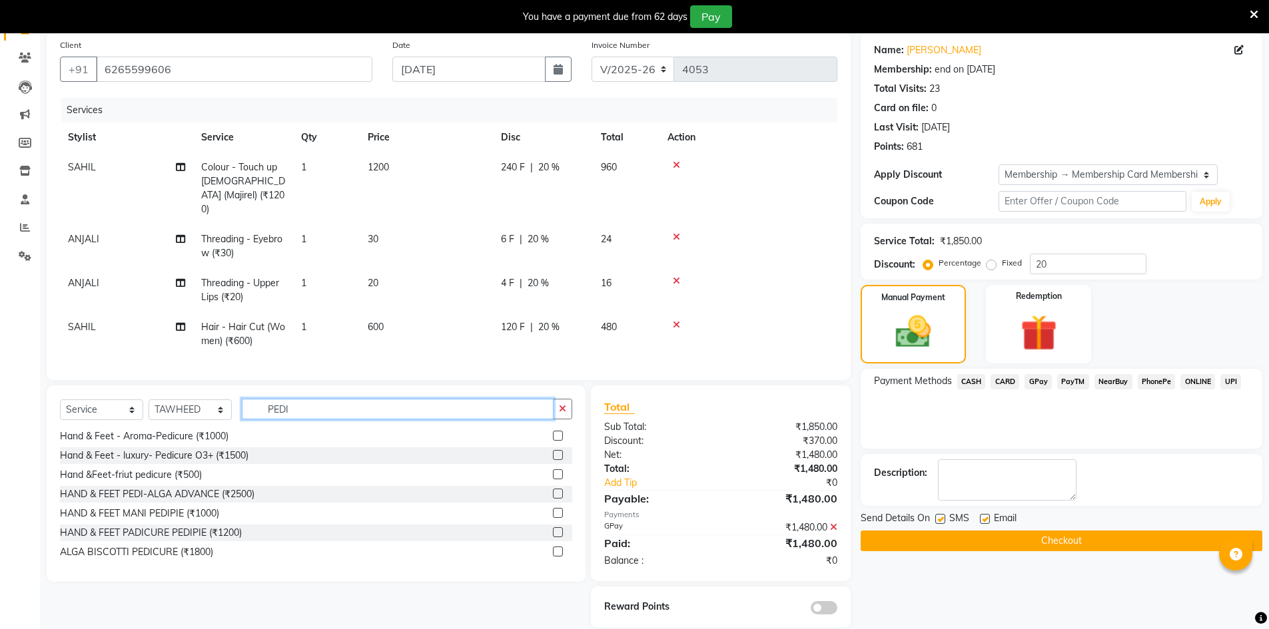
type input "PEDI"
click at [542, 507] on div "HAND & FEET MANI PEDIPIE (₹1000)" at bounding box center [316, 513] width 512 height 17
click at [553, 508] on label at bounding box center [558, 513] width 10 height 10
click at [553, 509] on input "checkbox" at bounding box center [557, 513] width 9 height 9
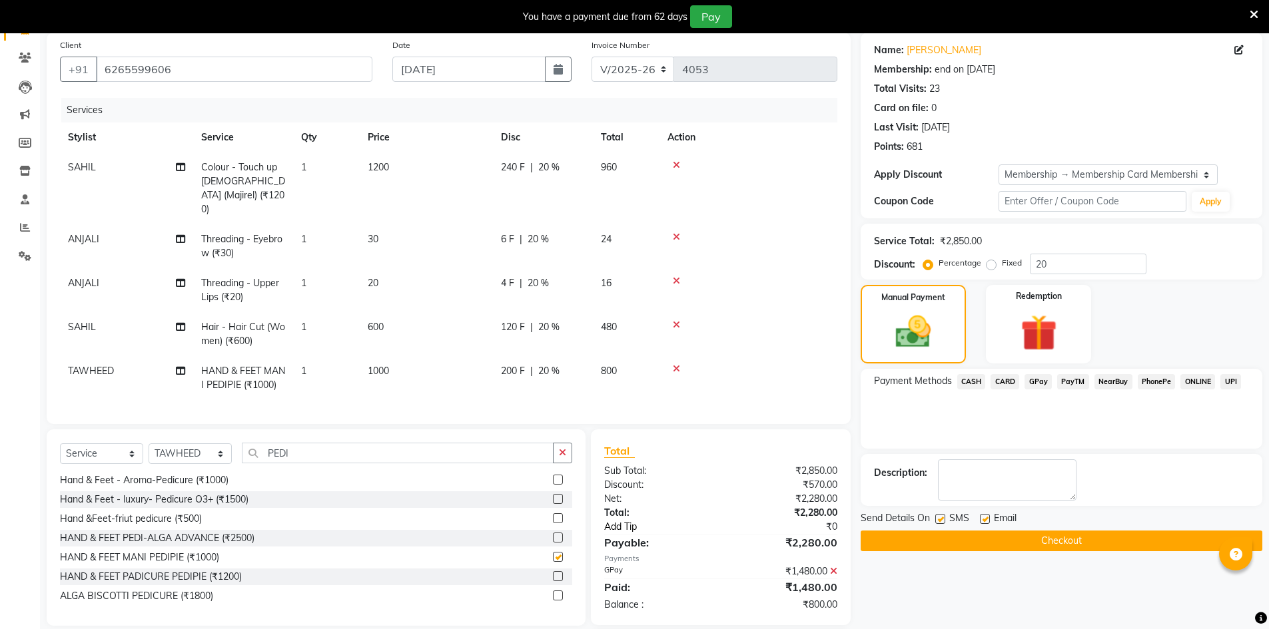
checkbox input "false"
click at [833, 567] on icon at bounding box center [833, 571] width 7 height 9
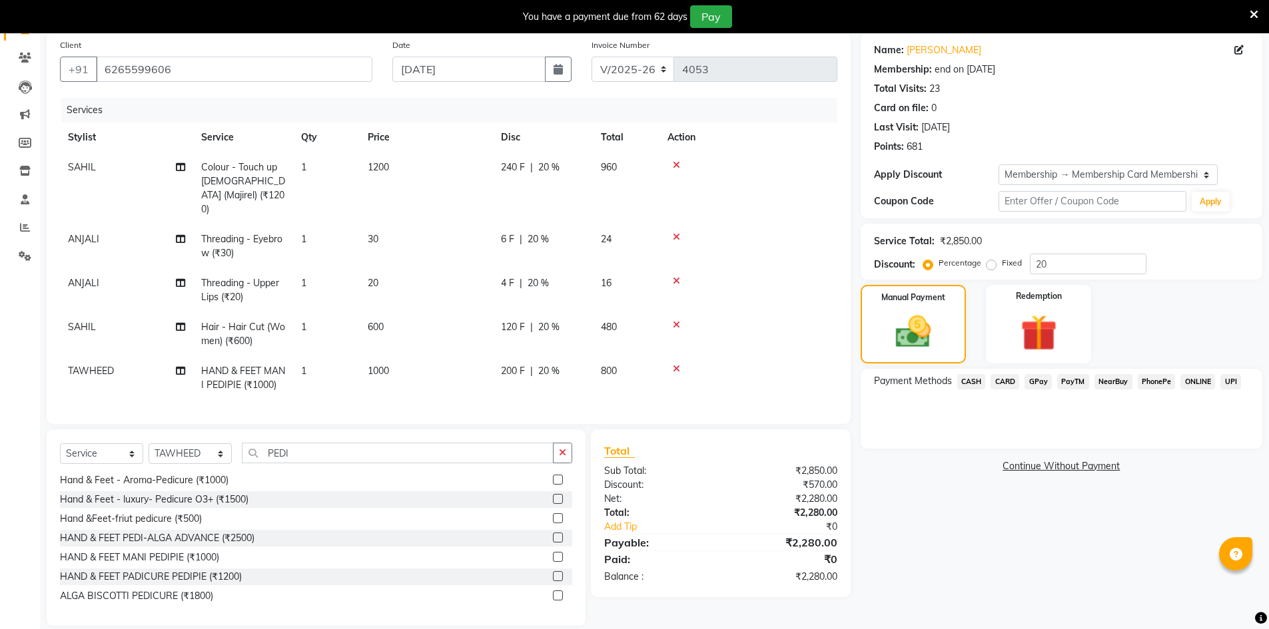
scroll to position [113, 0]
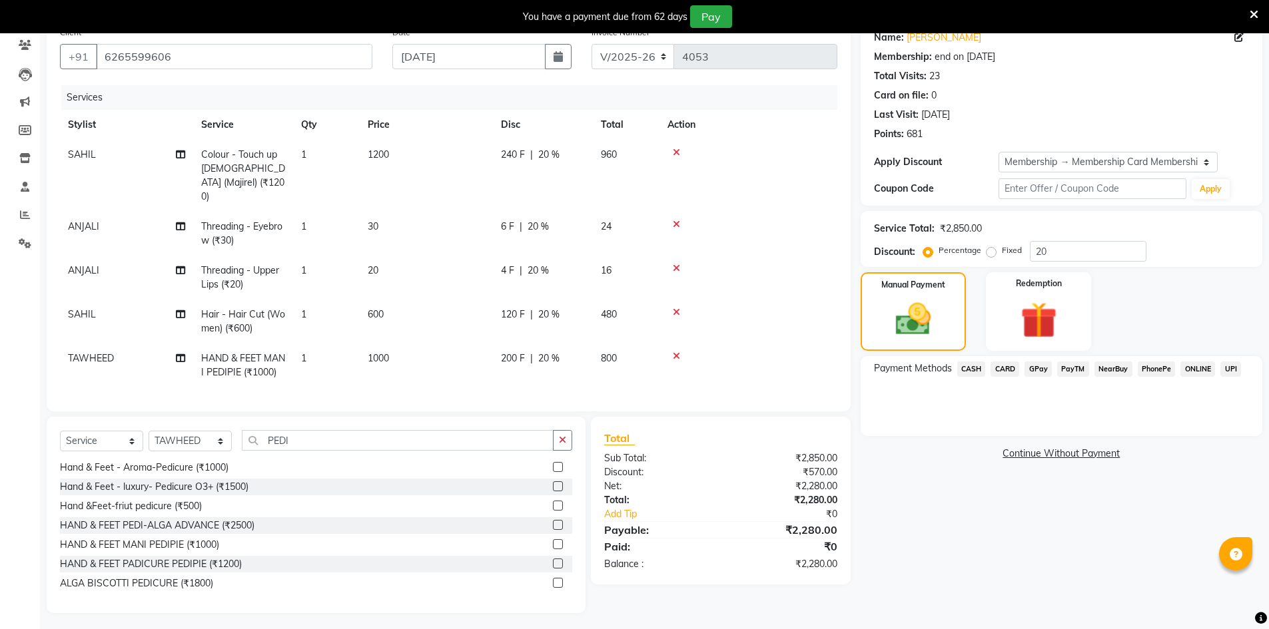
click at [1032, 375] on span "GPay" at bounding box center [1037, 369] width 27 height 15
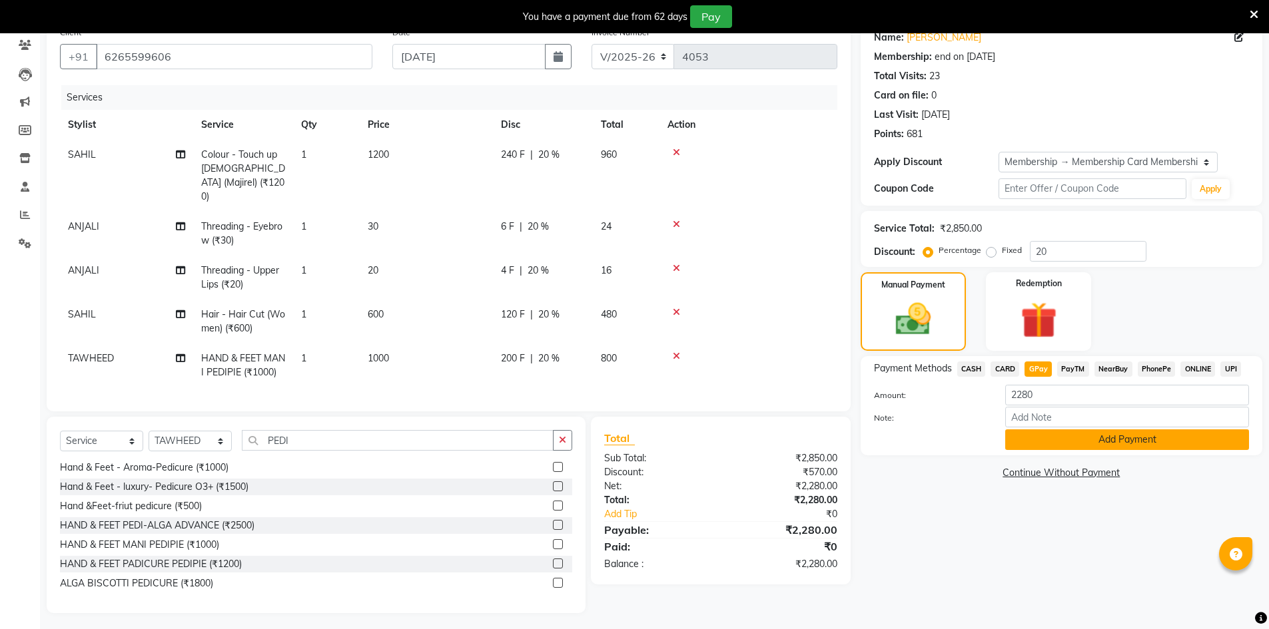
click at [1067, 445] on button "Add Payment" at bounding box center [1127, 440] width 244 height 21
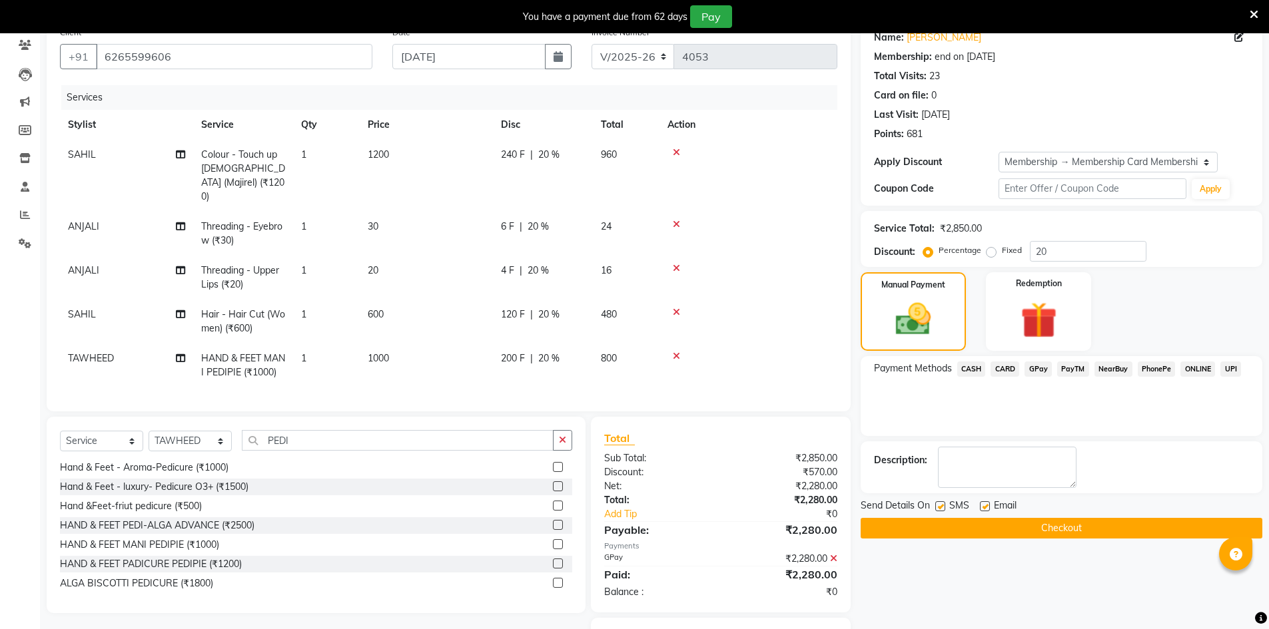
click at [1056, 515] on div "Send Details On SMS Email" at bounding box center [1061, 507] width 402 height 17
click at [1054, 521] on button "Checkout" at bounding box center [1061, 528] width 402 height 21
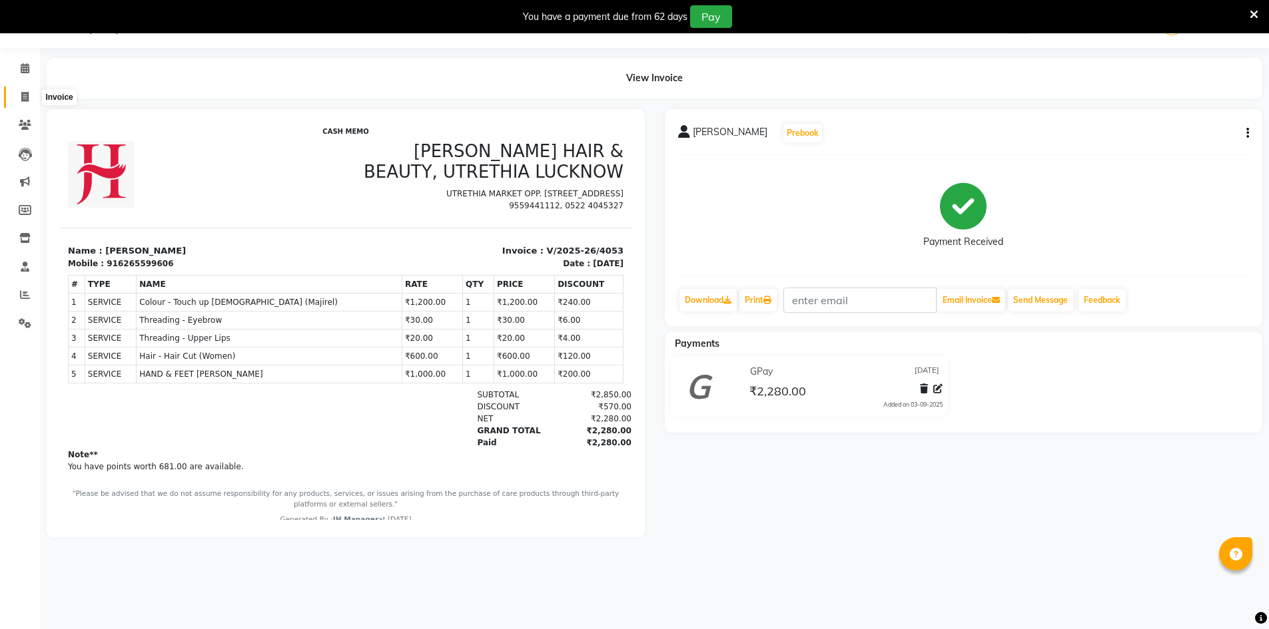
click at [21, 103] on span at bounding box center [24, 97] width 23 height 15
select select "service"
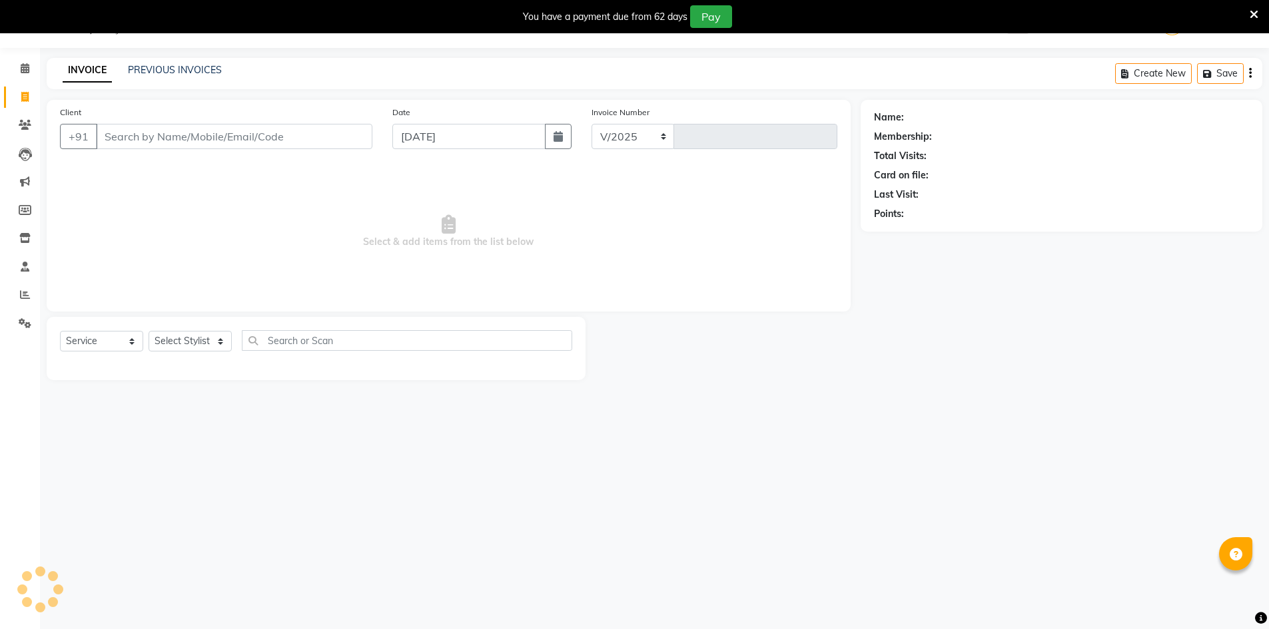
select select "640"
type input "4054"
drag, startPoint x: 158, startPoint y: 340, endPoint x: 163, endPoint y: 334, distance: 7.5
click at [158, 340] on select "Select Stylist ADNAN ADVANCE ANJALI ANNU B-WAX [PERSON_NAME] JH Manager MEMBERS…" at bounding box center [190, 341] width 83 height 21
select select "9206"
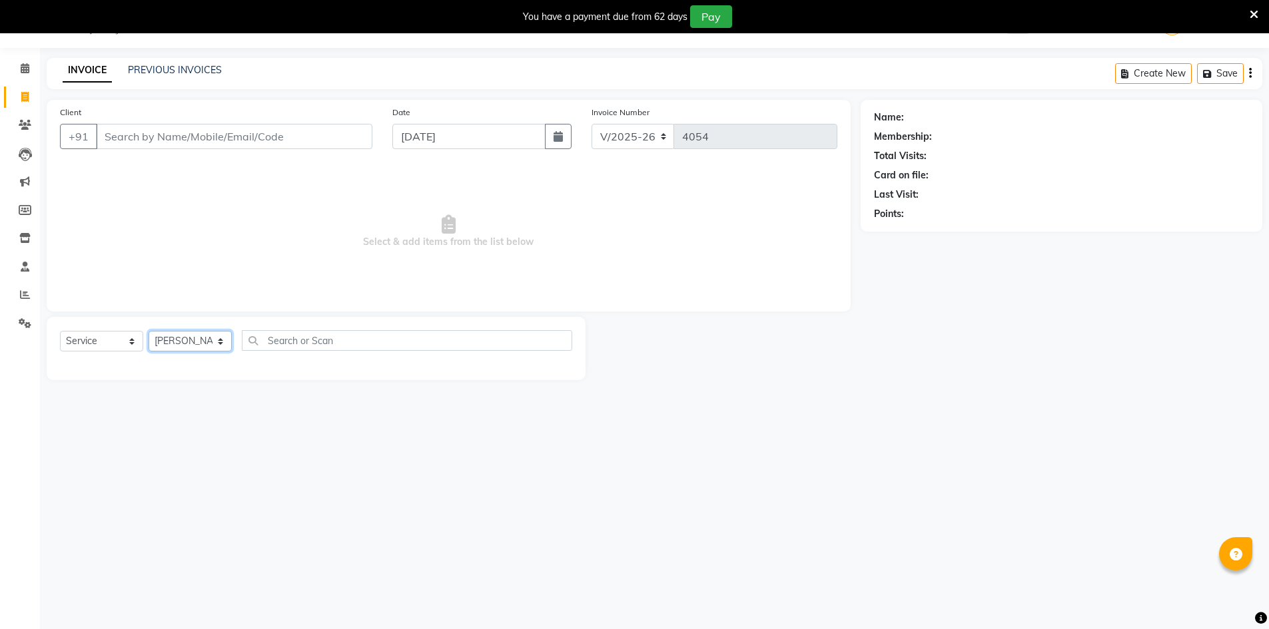
click at [149, 331] on select "Select Stylist ADNAN ADVANCE ANJALI ANNU B-WAX [PERSON_NAME] JH Manager MEMBERS…" at bounding box center [190, 341] width 83 height 21
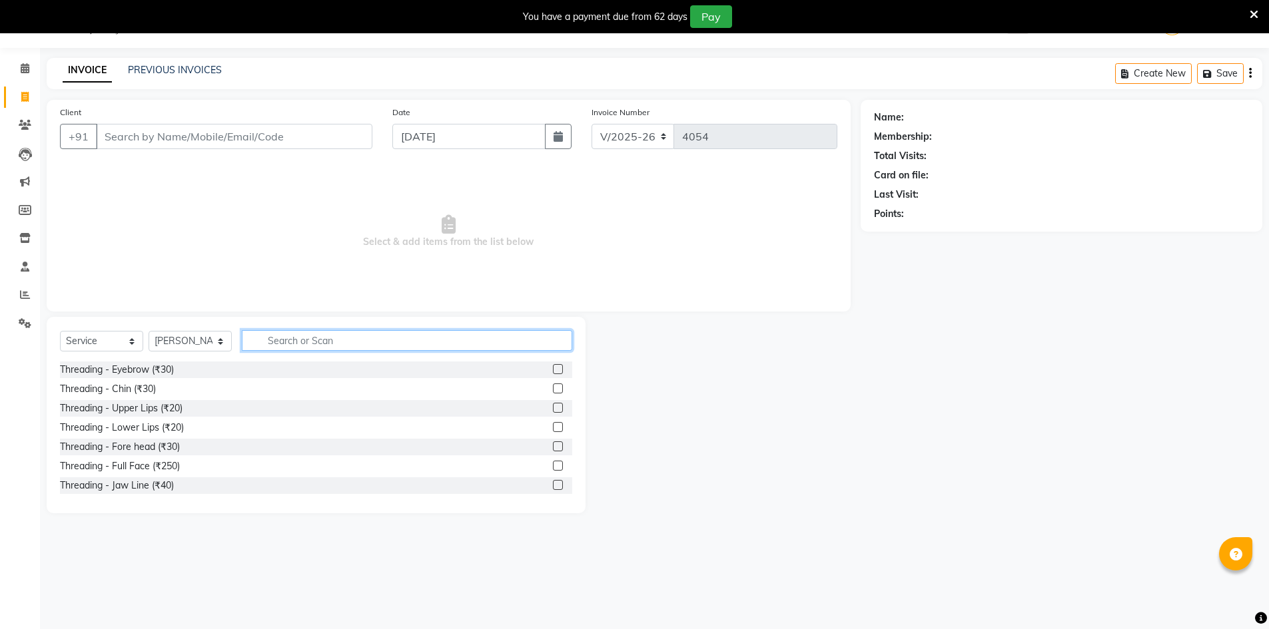
click at [274, 341] on input "text" at bounding box center [407, 340] width 330 height 21
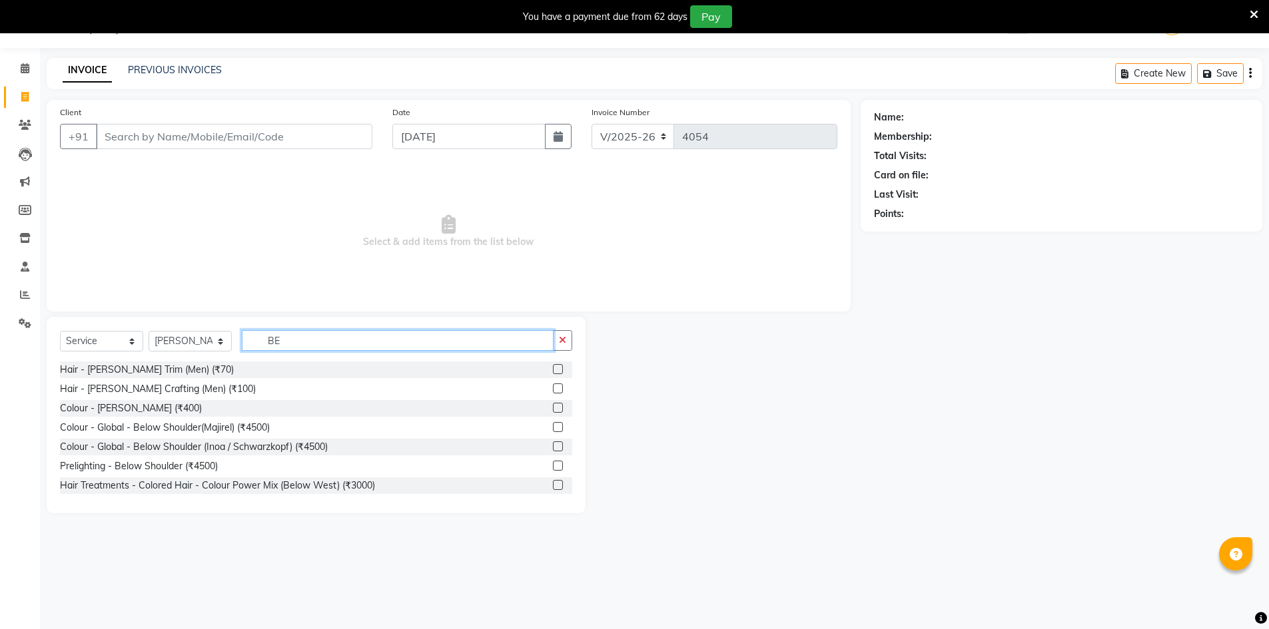
type input "BE"
click at [553, 369] on label at bounding box center [558, 369] width 10 height 10
click at [553, 369] on input "checkbox" at bounding box center [557, 370] width 9 height 9
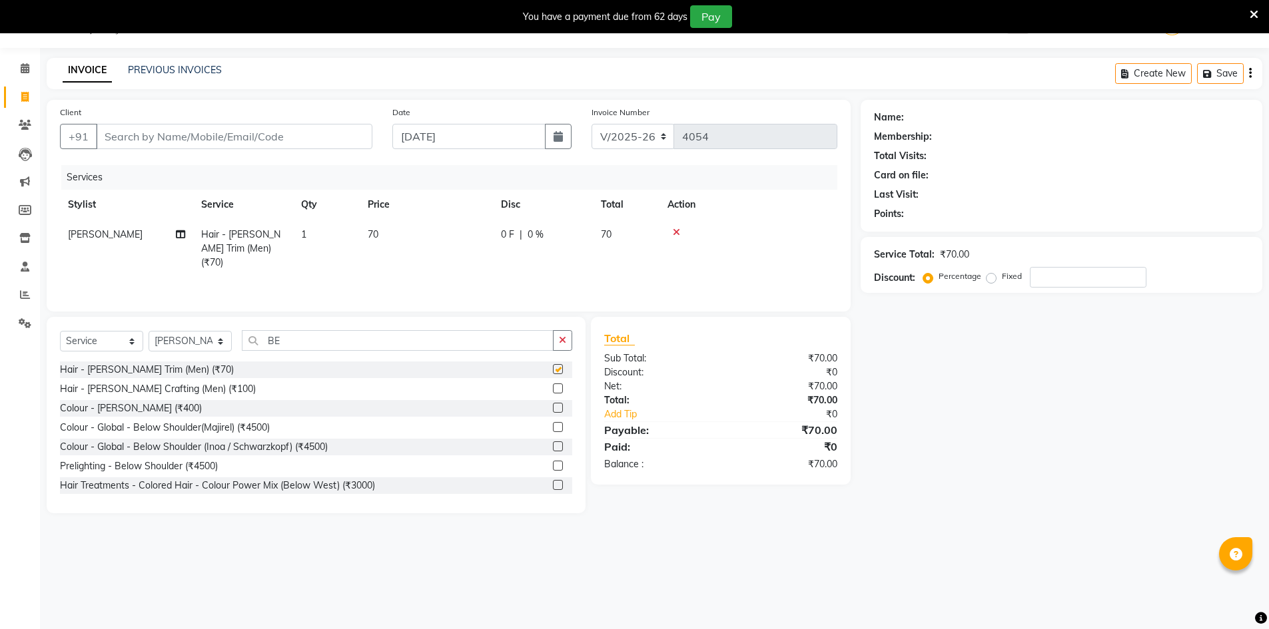
checkbox input "false"
click at [553, 408] on label at bounding box center [558, 408] width 10 height 10
click at [553, 408] on input "checkbox" at bounding box center [557, 408] width 9 height 9
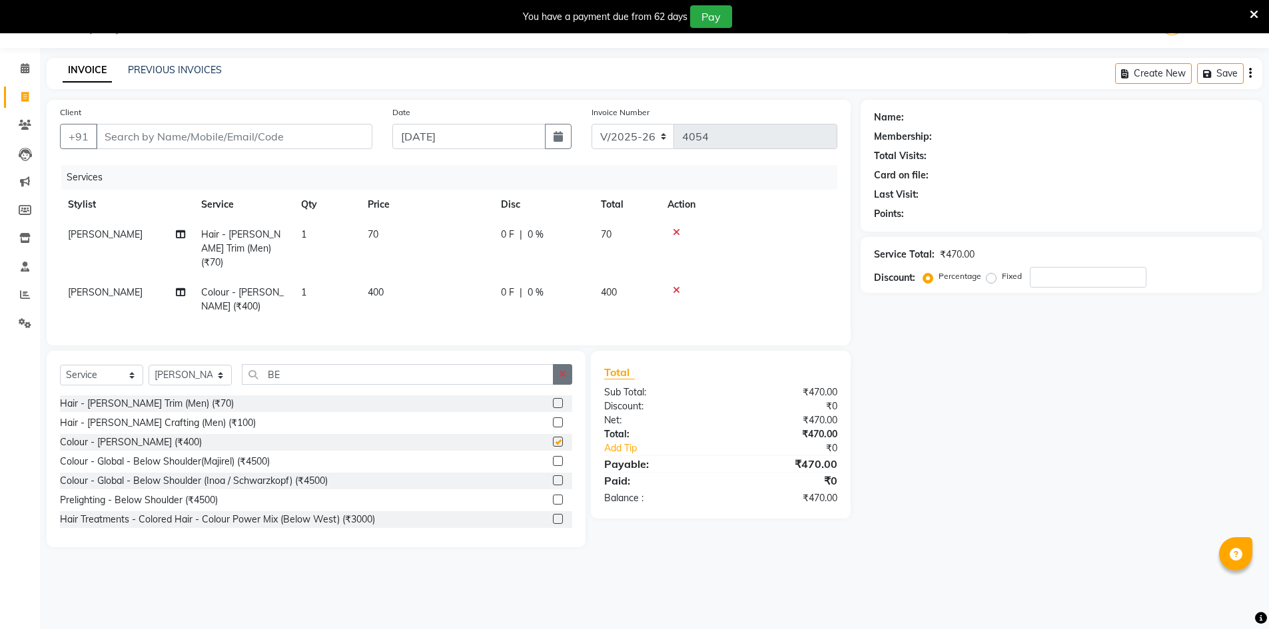
checkbox input "false"
click at [558, 374] on button "button" at bounding box center [562, 374] width 19 height 21
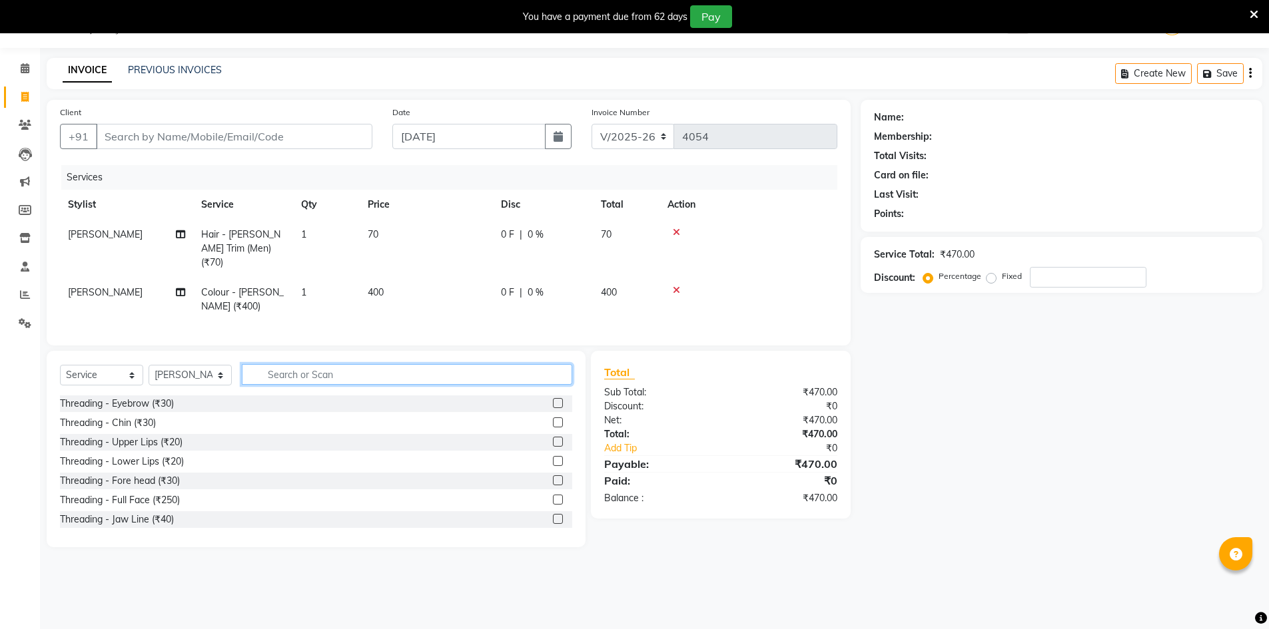
type input "1"
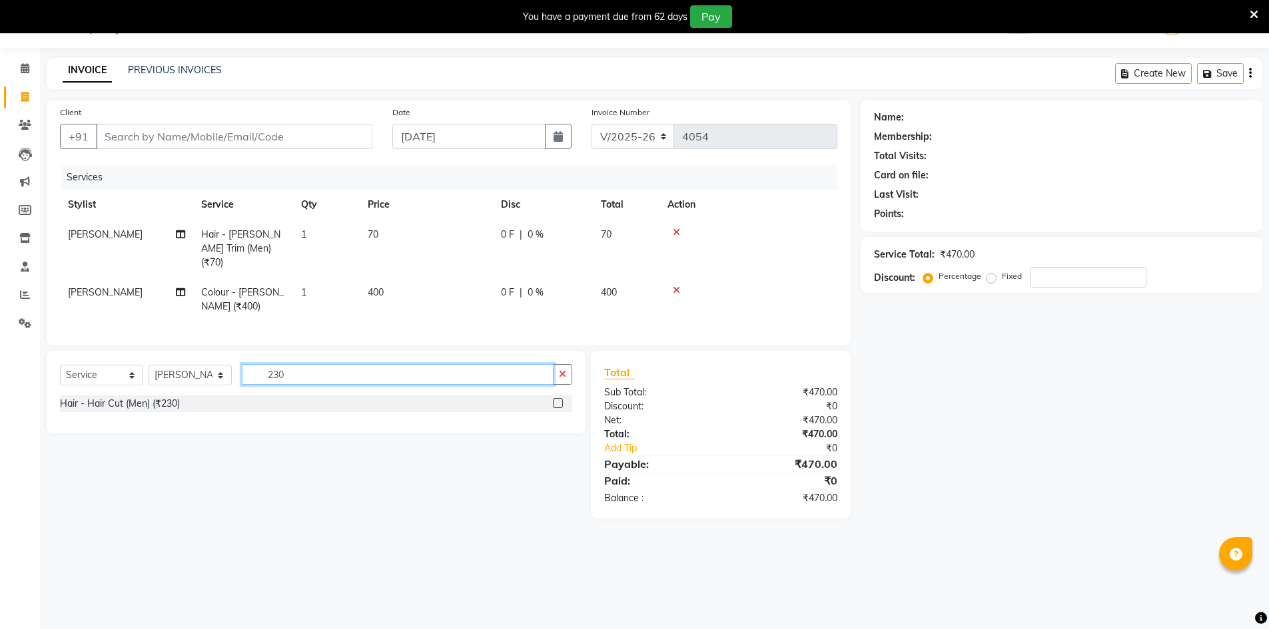
type input "230"
click at [555, 401] on label at bounding box center [558, 403] width 10 height 10
click at [555, 401] on input "checkbox" at bounding box center [557, 404] width 9 height 9
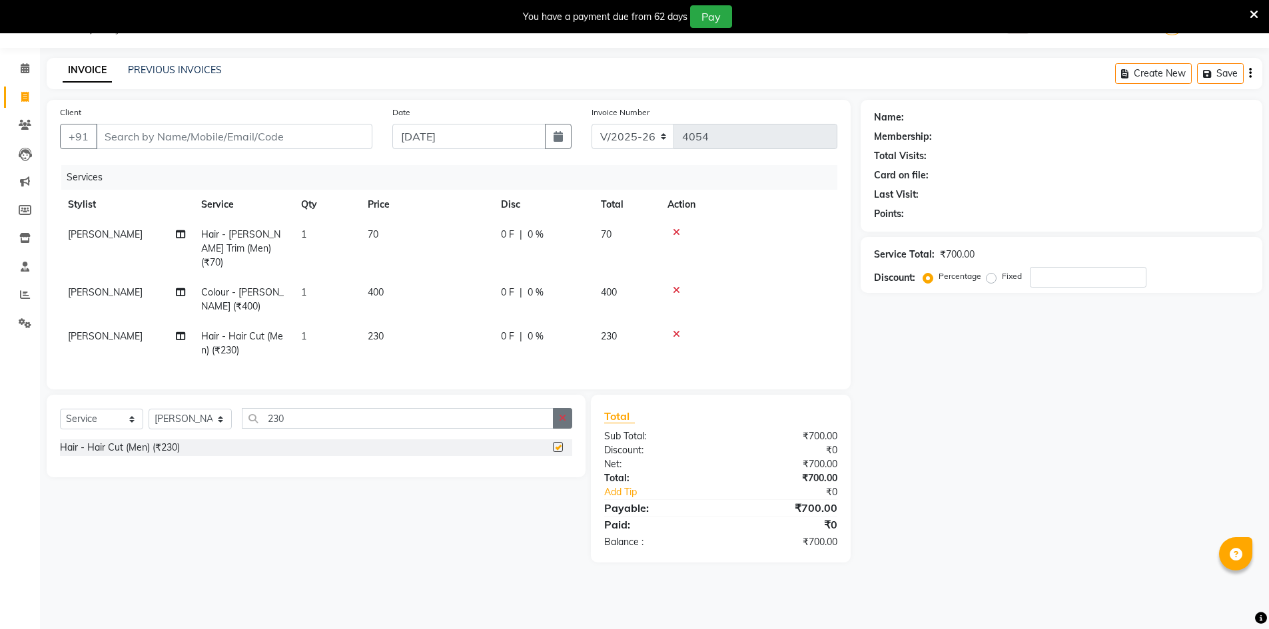
checkbox input "false"
click at [562, 408] on button "button" at bounding box center [562, 418] width 19 height 21
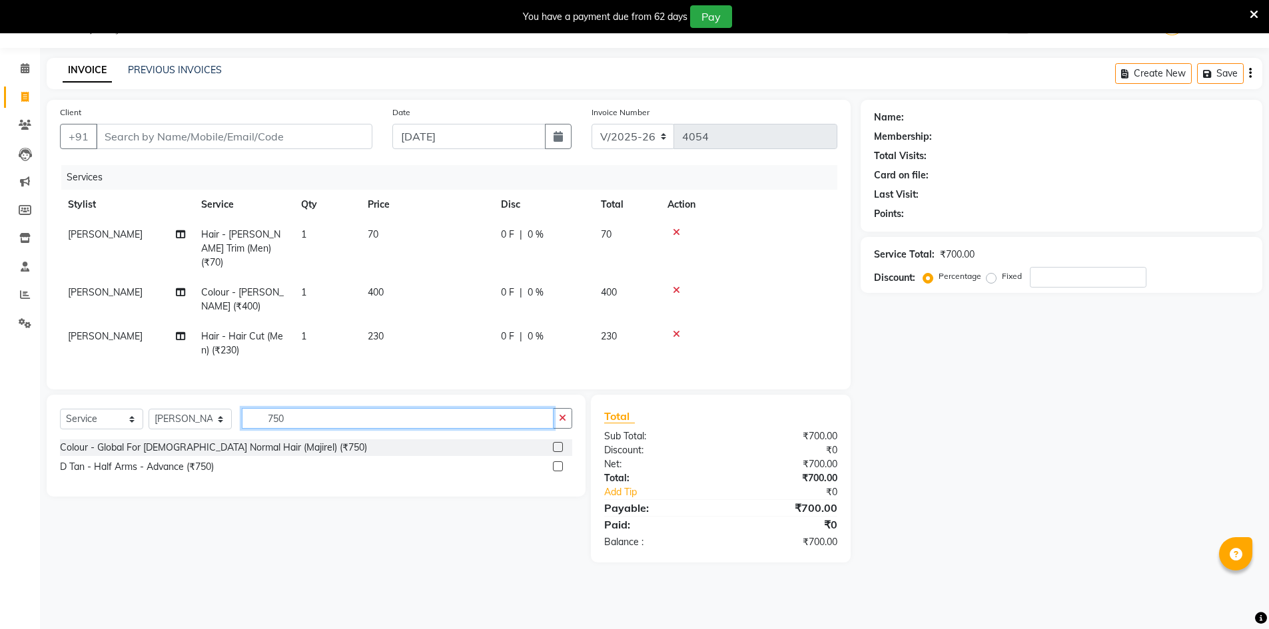
type input "750"
click at [557, 443] on label at bounding box center [558, 447] width 10 height 10
click at [557, 444] on input "checkbox" at bounding box center [557, 448] width 9 height 9
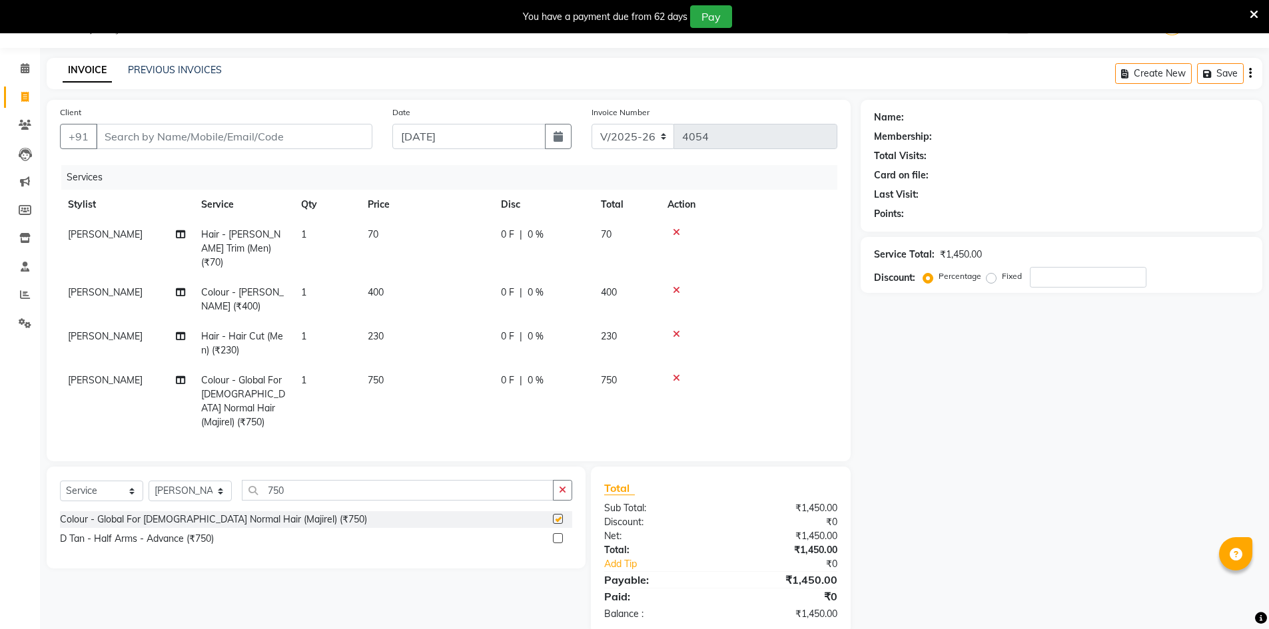
checkbox input "false"
click at [280, 134] on input "Client" at bounding box center [234, 136] width 276 height 25
type input "7"
type input "0"
click at [214, 161] on button "[PERSON_NAME] 765180 9319" at bounding box center [163, 166] width 135 height 21
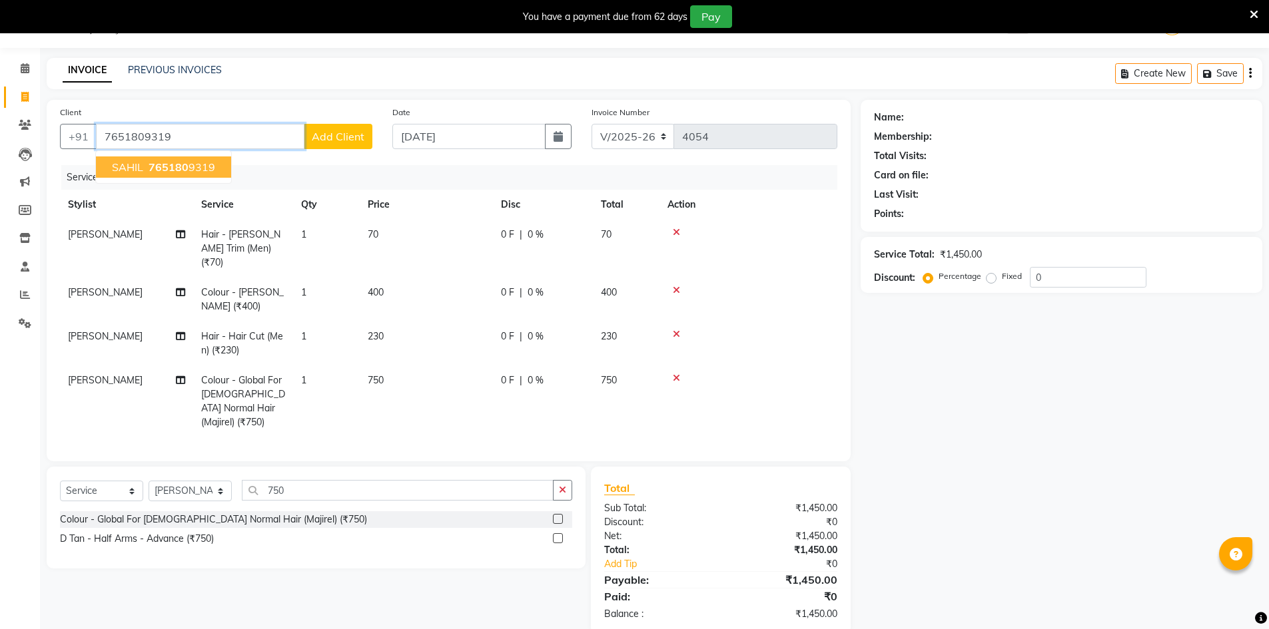
type input "7651809319"
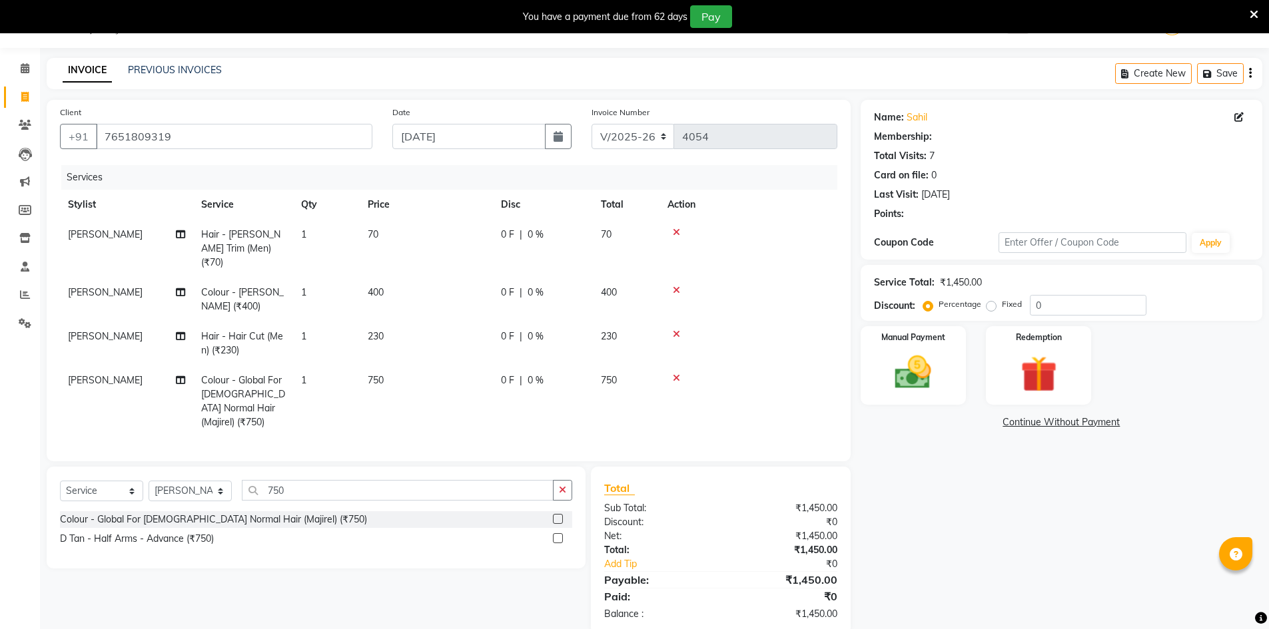
select select "2: Object"
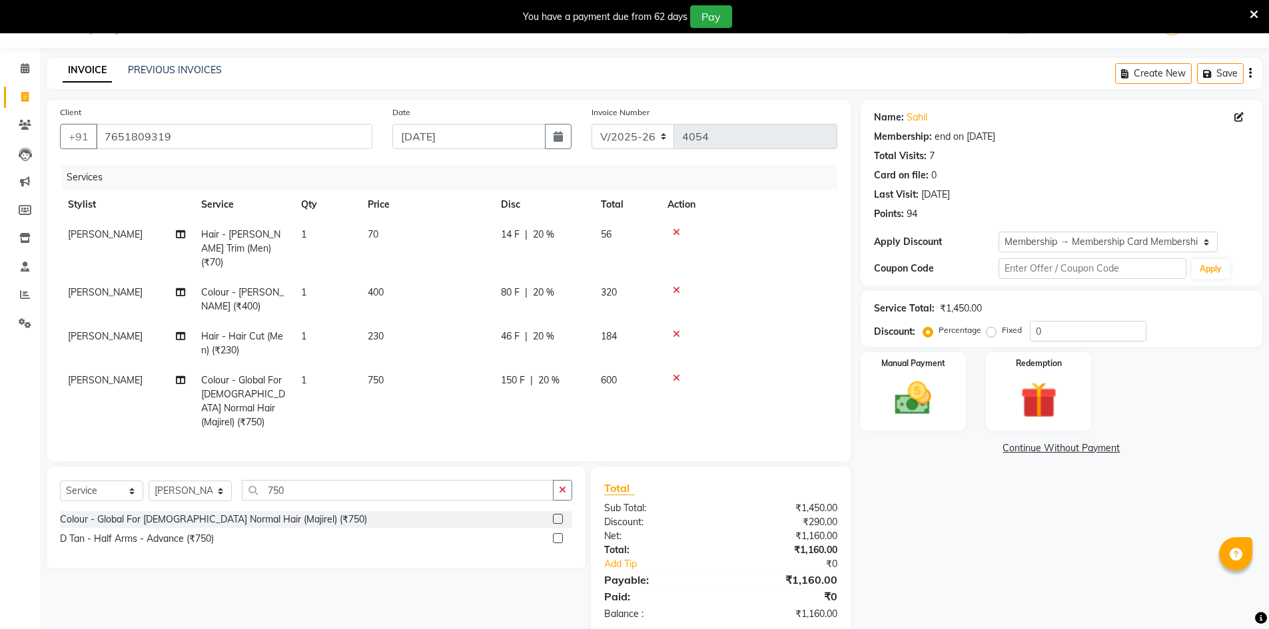
type input "20"
click at [941, 405] on img at bounding box center [912, 399] width 59 height 42
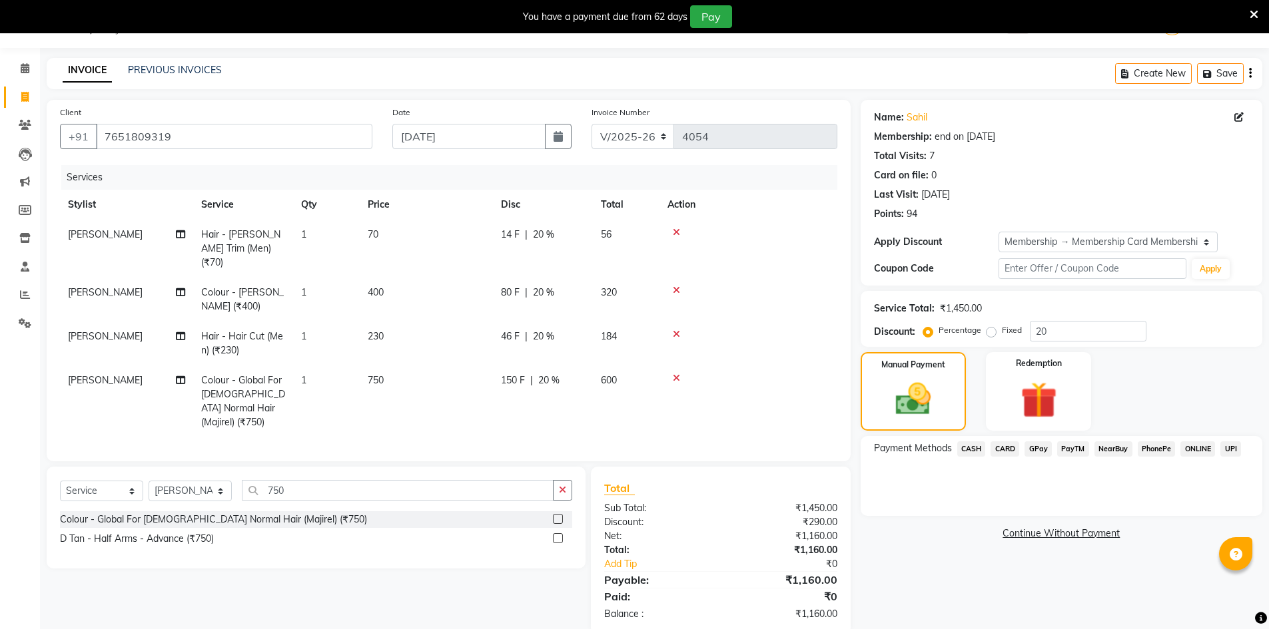
drag, startPoint x: 1026, startPoint y: 448, endPoint x: 1047, endPoint y: 459, distance: 23.5
click at [1026, 448] on span "GPay" at bounding box center [1037, 449] width 27 height 15
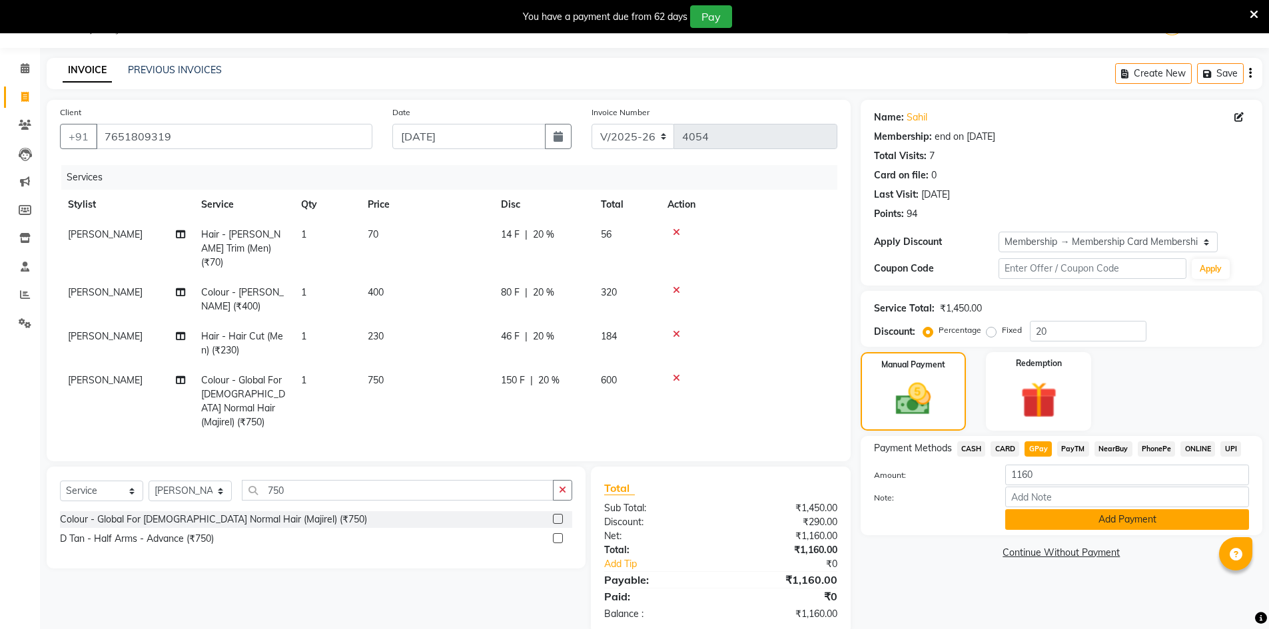
click at [1074, 515] on button "Add Payment" at bounding box center [1127, 519] width 244 height 21
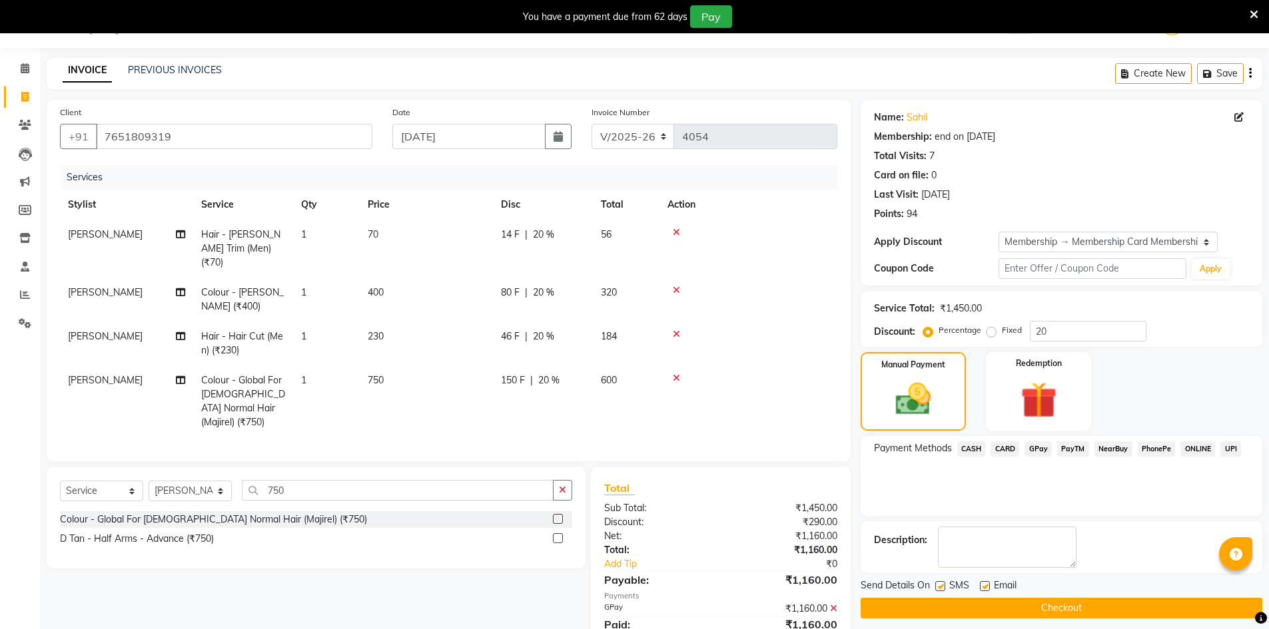
click at [1132, 602] on button "Checkout" at bounding box center [1061, 608] width 402 height 21
